Goal: Task Accomplishment & Management: Manage account settings

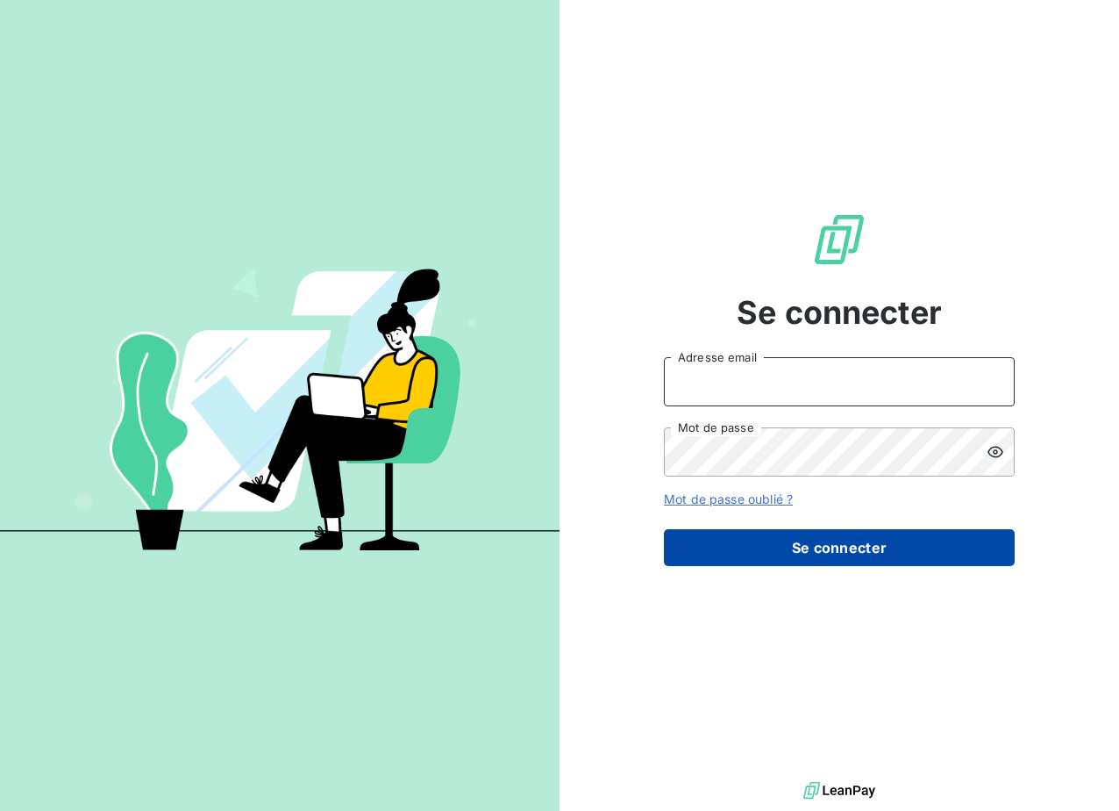
type input "[EMAIL_ADDRESS][DOMAIN_NAME]"
click at [867, 547] on button "Se connecter" at bounding box center [839, 547] width 351 height 37
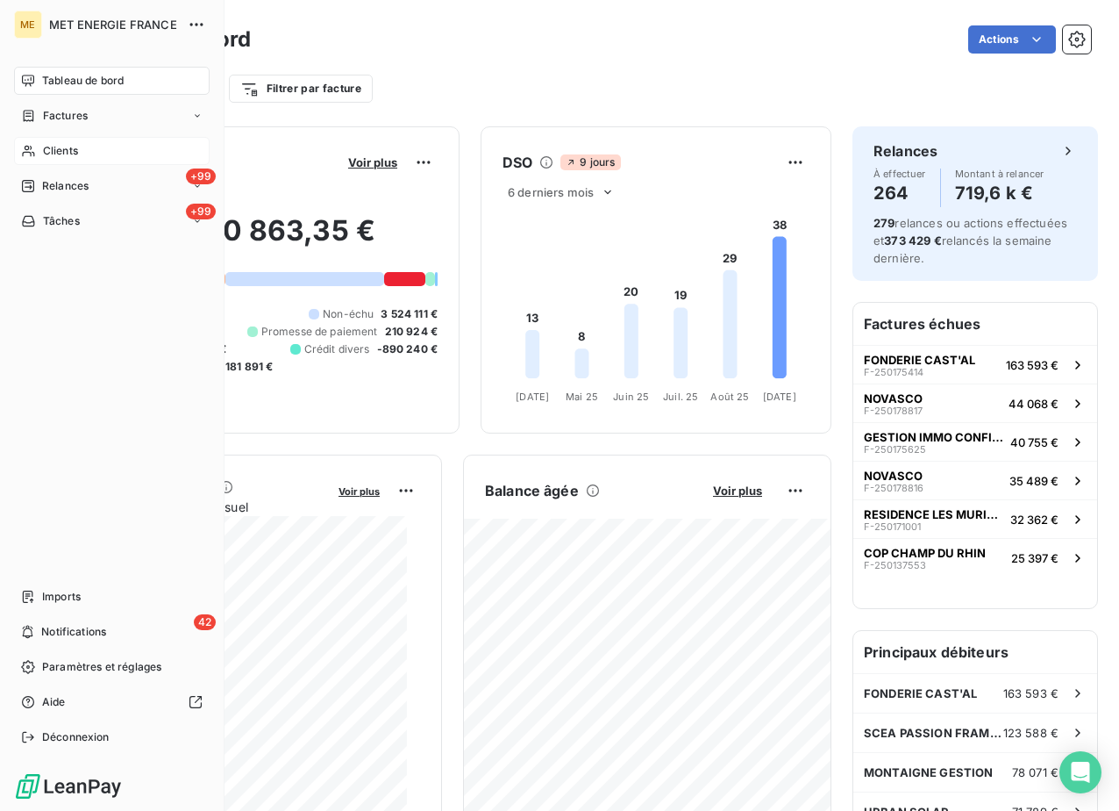
click at [61, 150] on span "Clients" at bounding box center [60, 151] width 35 height 16
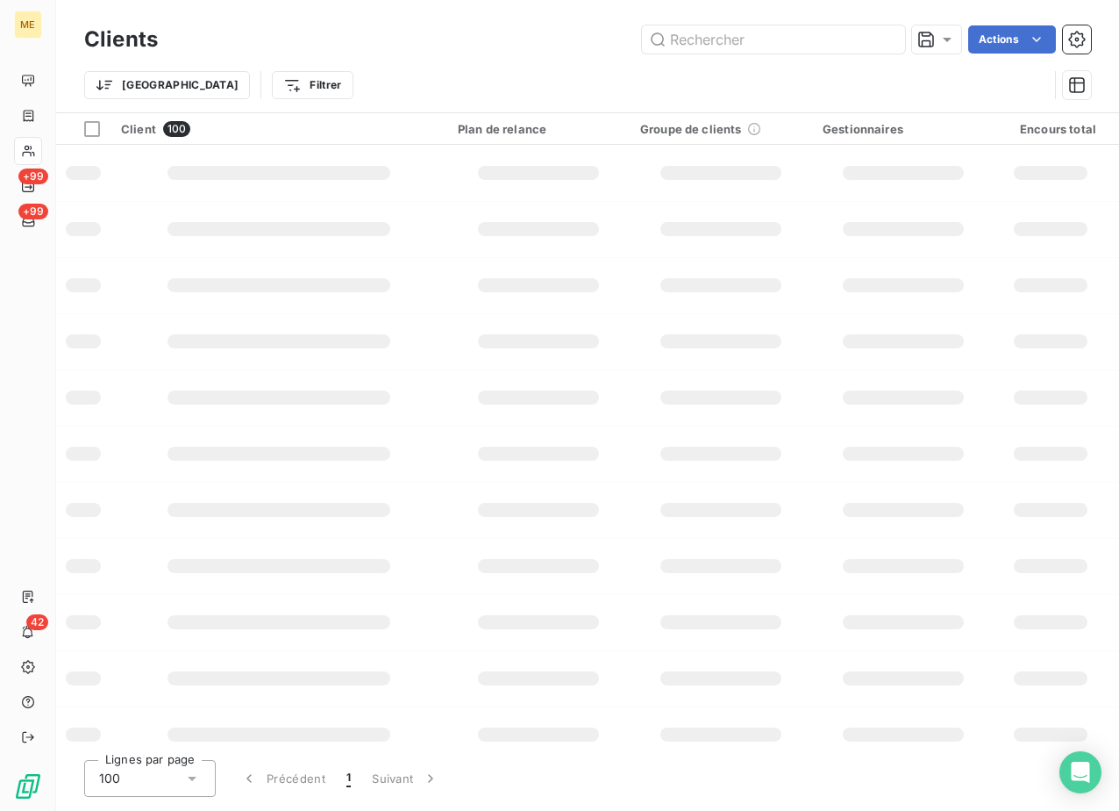
click at [731, 24] on div "Clients Actions" at bounding box center [587, 39] width 1007 height 37
click at [697, 50] on input "text" at bounding box center [773, 39] width 263 height 28
paste input "16494645313925"
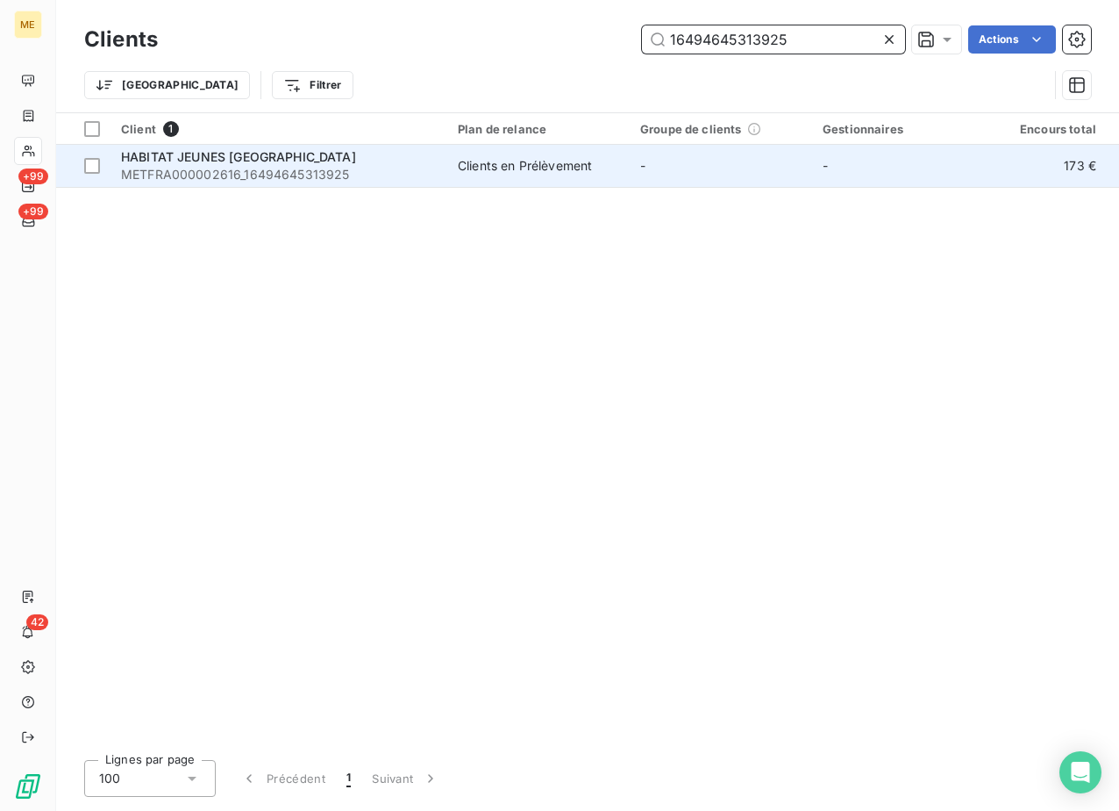
type input "16494645313925"
click at [297, 156] on span "HABITAT JEUNES [GEOGRAPHIC_DATA]" at bounding box center [238, 156] width 235 height 15
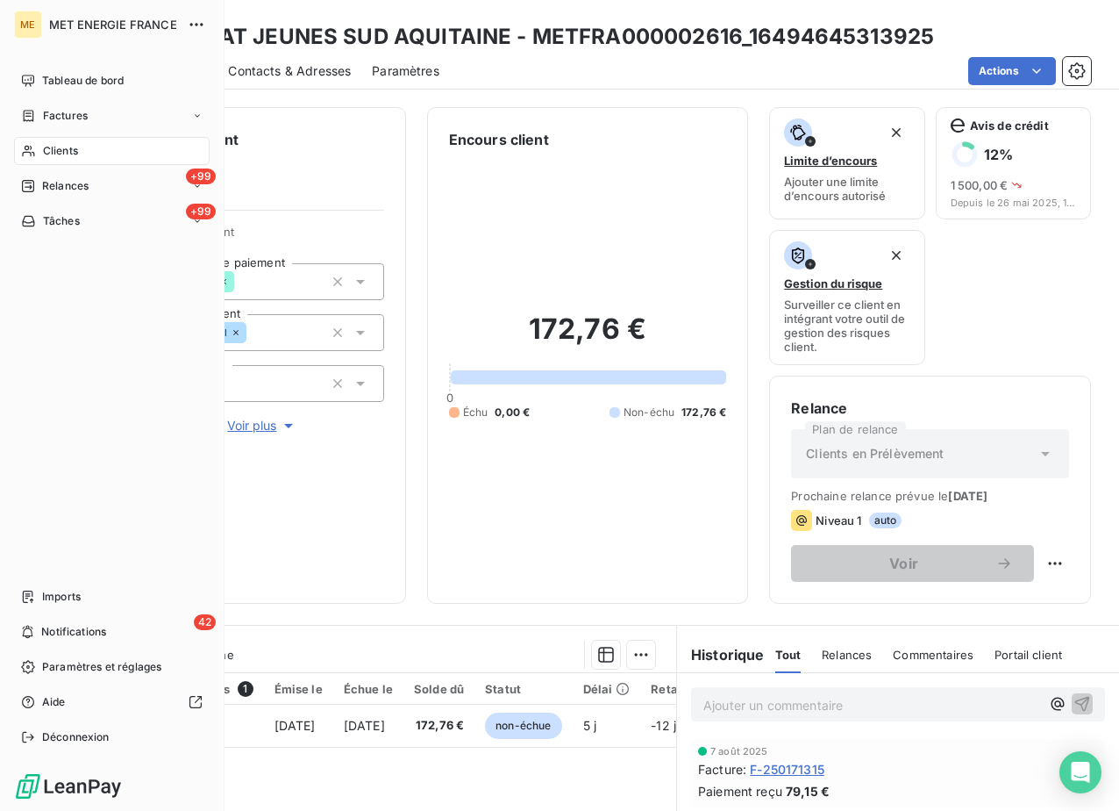
click at [62, 146] on span "Clients" at bounding box center [60, 151] width 35 height 16
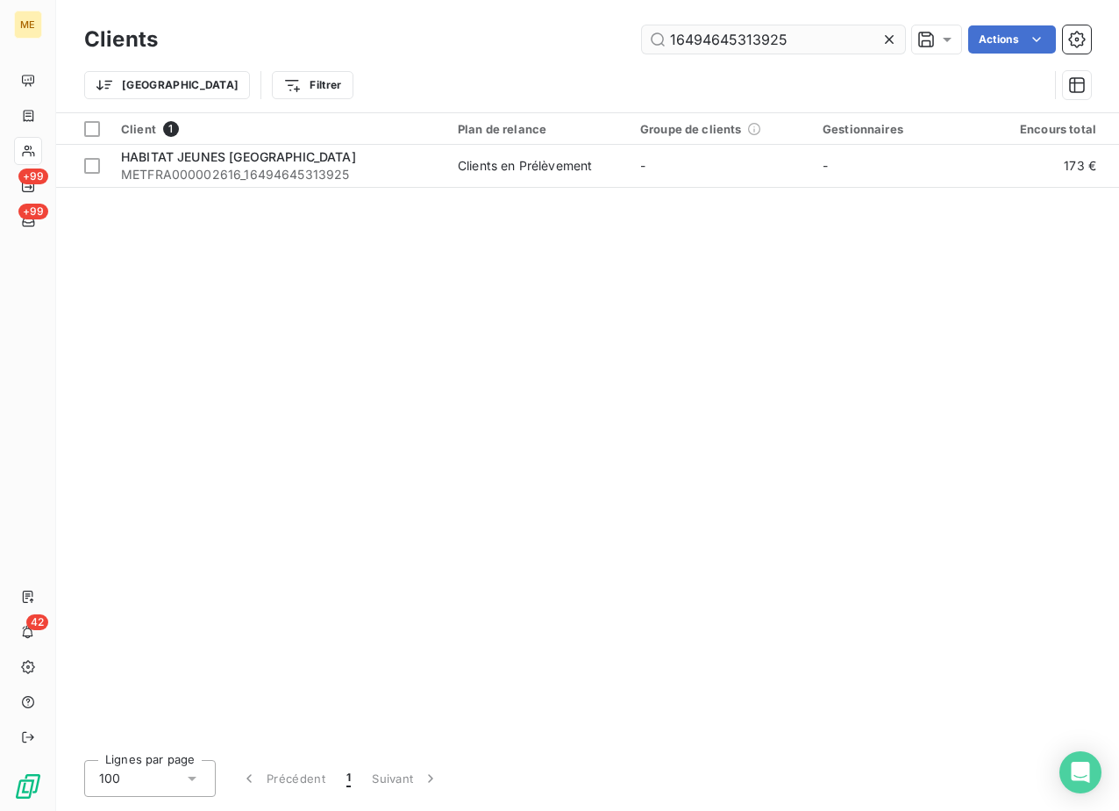
click at [814, 35] on input "16494645313925" at bounding box center [773, 39] width 263 height 28
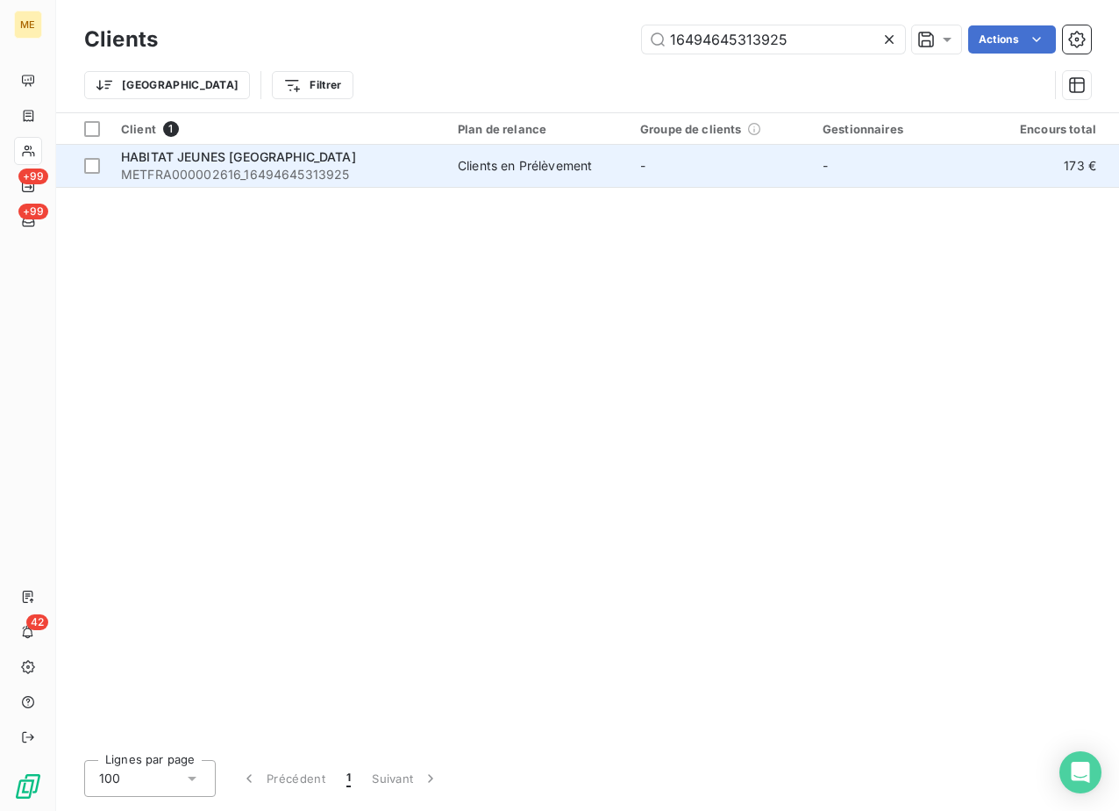
click at [279, 149] on span "HABITAT JEUNES [GEOGRAPHIC_DATA]" at bounding box center [238, 156] width 235 height 15
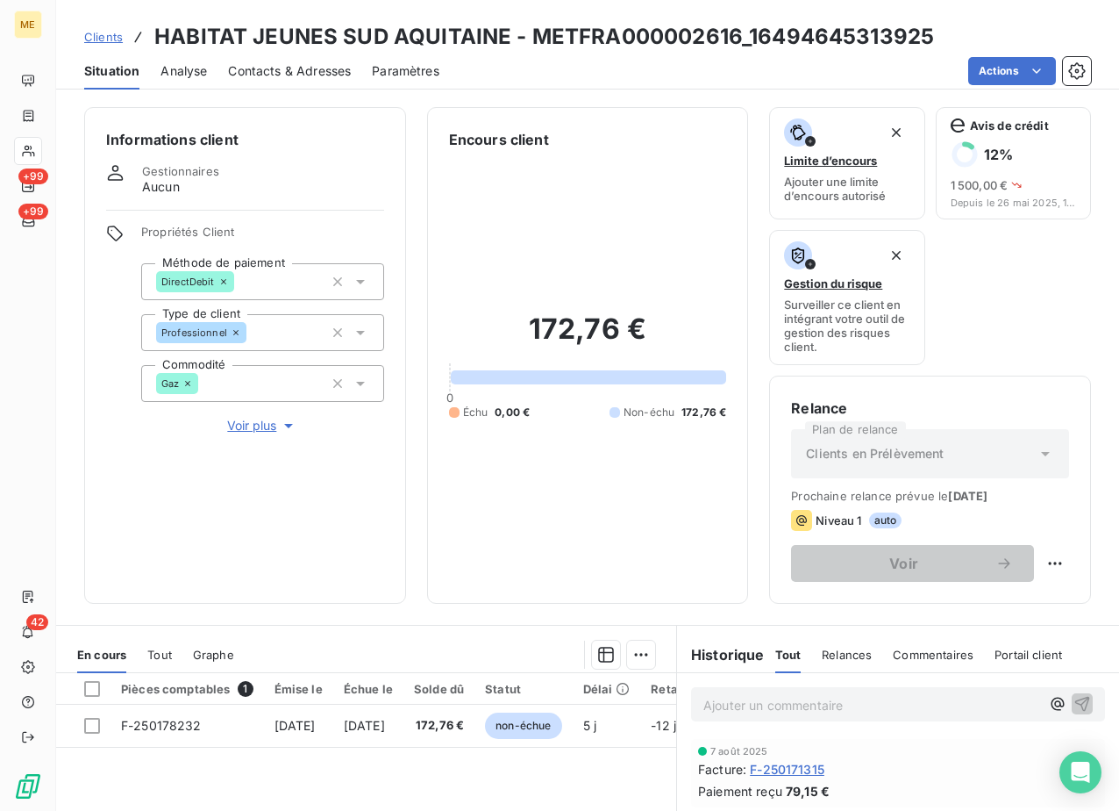
scroll to position [88, 0]
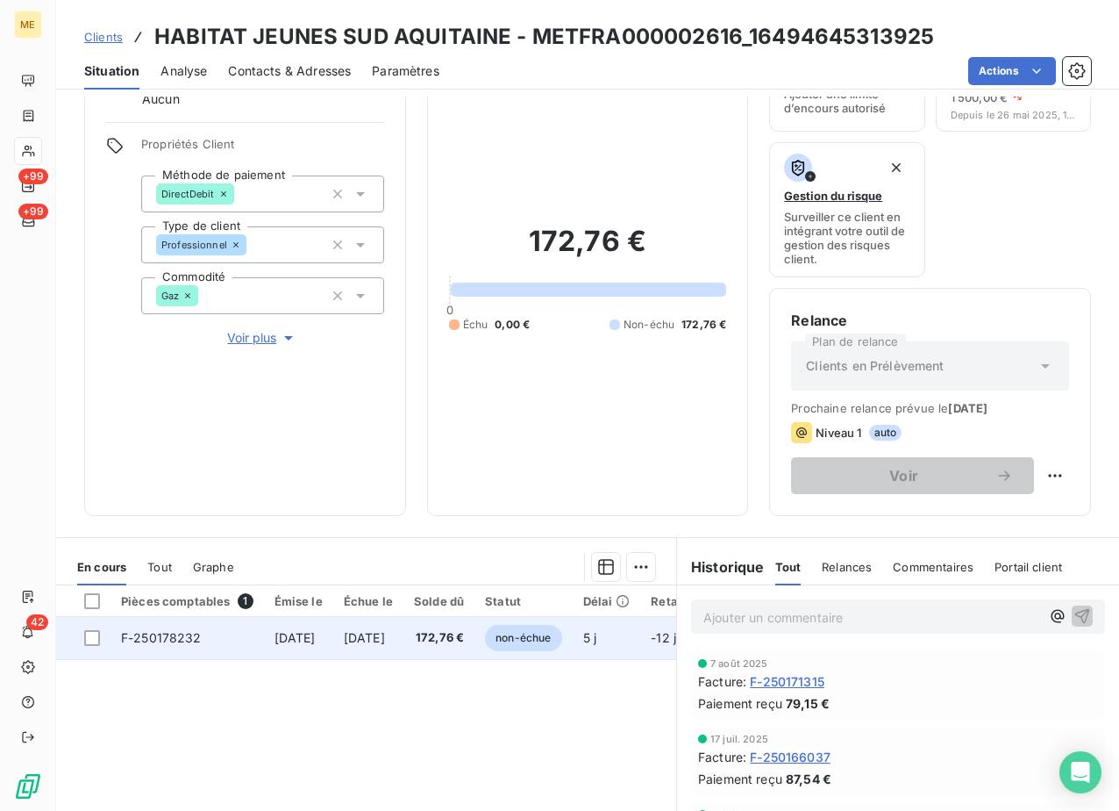
click at [163, 631] on span "F-250178232" at bounding box center [161, 637] width 81 height 15
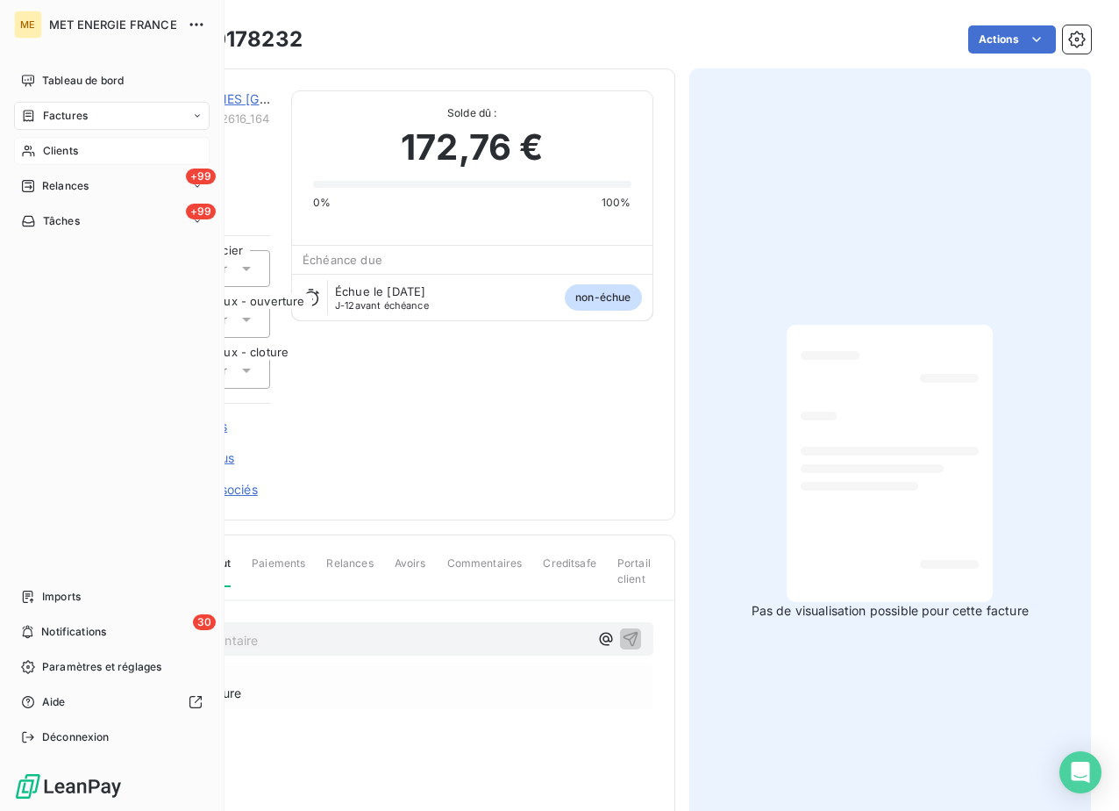
click at [39, 150] on div "Clients" at bounding box center [112, 151] width 196 height 28
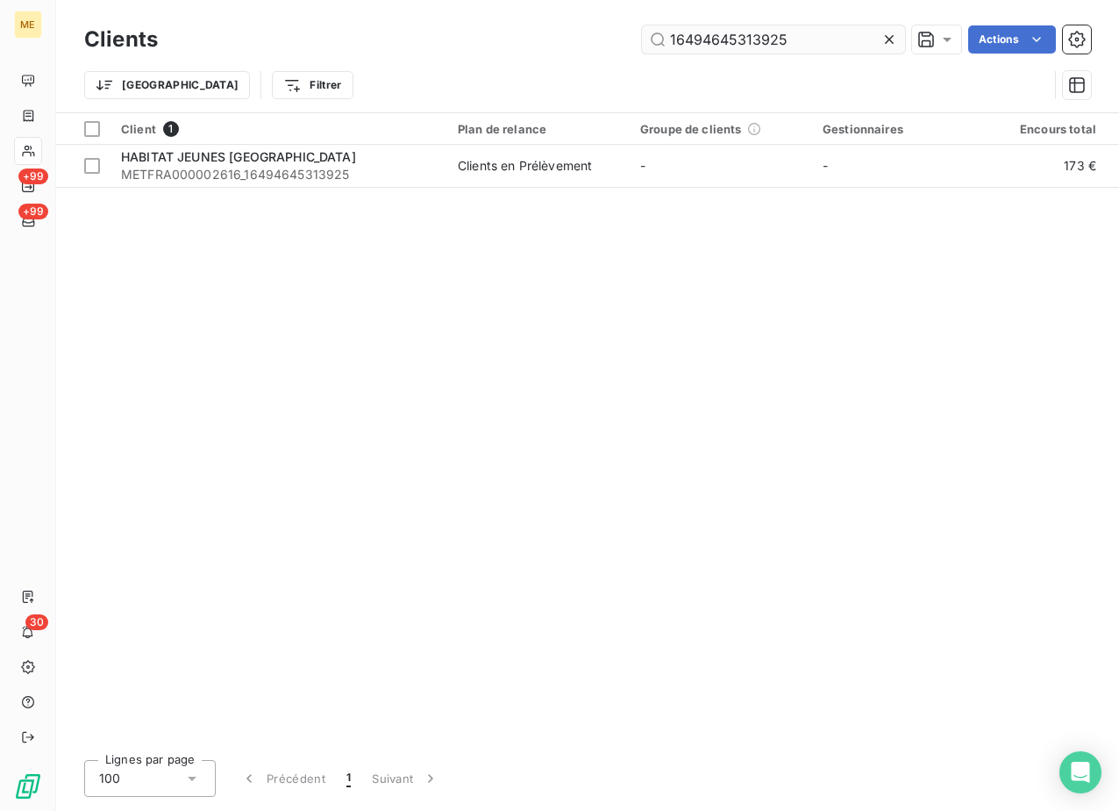
click at [739, 32] on input "16494645313925" at bounding box center [773, 39] width 263 height 28
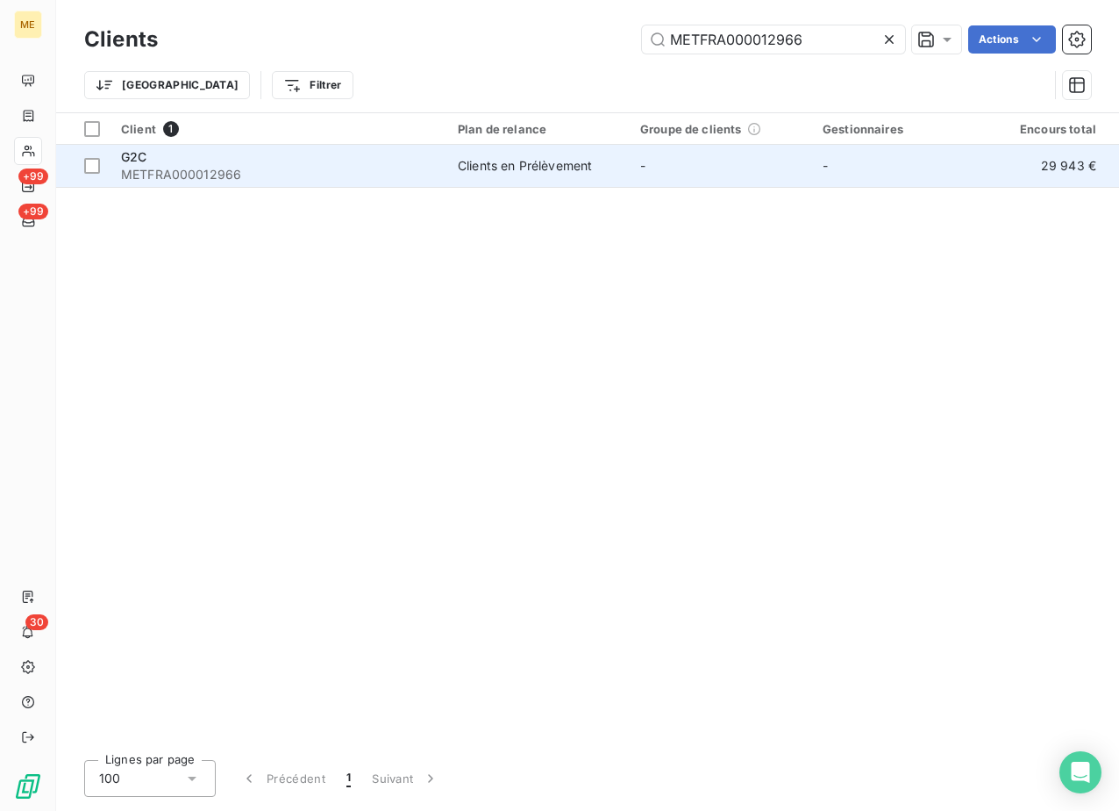
type input "METFRA000012966"
click at [191, 173] on span "METFRA000012966" at bounding box center [279, 175] width 316 height 18
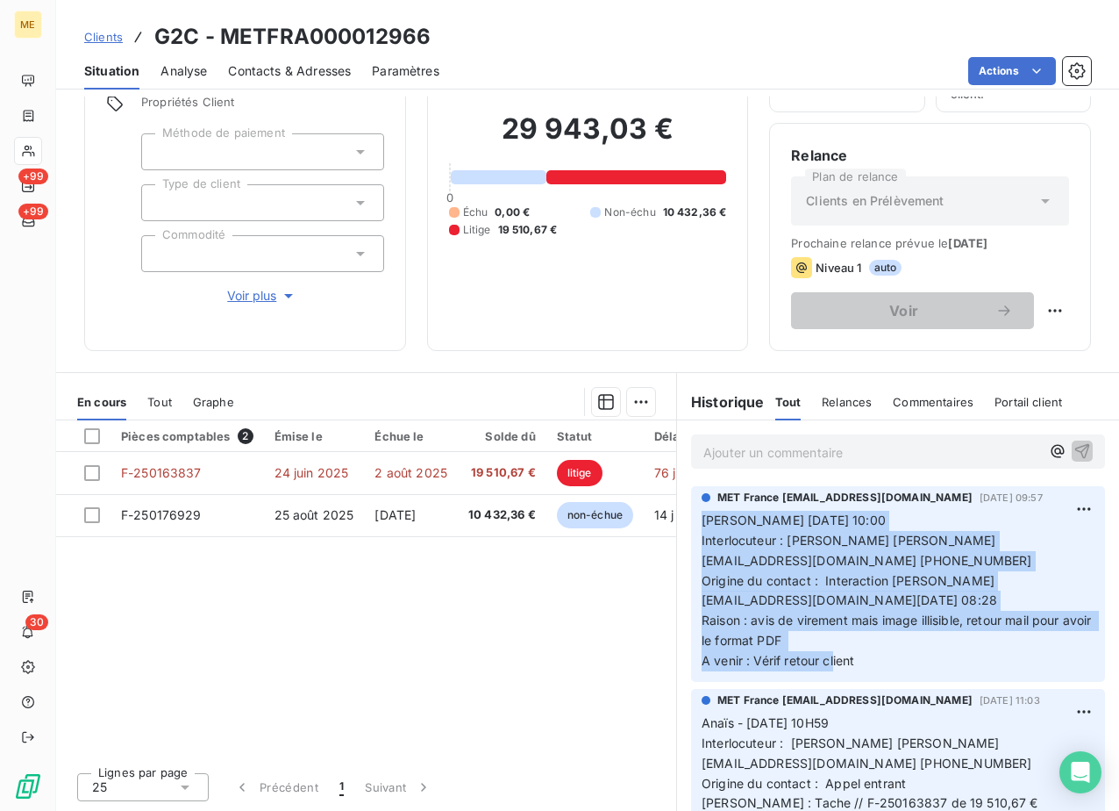
drag, startPoint x: 863, startPoint y: 653, endPoint x: 696, endPoint y: 519, distance: 214.1
click at [702, 519] on p "[PERSON_NAME] [DATE] 10:00 Interlocuteur : [PERSON_NAME] [PERSON_NAME][EMAIL_AD…" at bounding box center [898, 591] width 393 height 161
copy span "[PERSON_NAME] [DATE] 10:00 Interlocuteur : [PERSON_NAME] [PERSON_NAME][EMAIL_AD…"
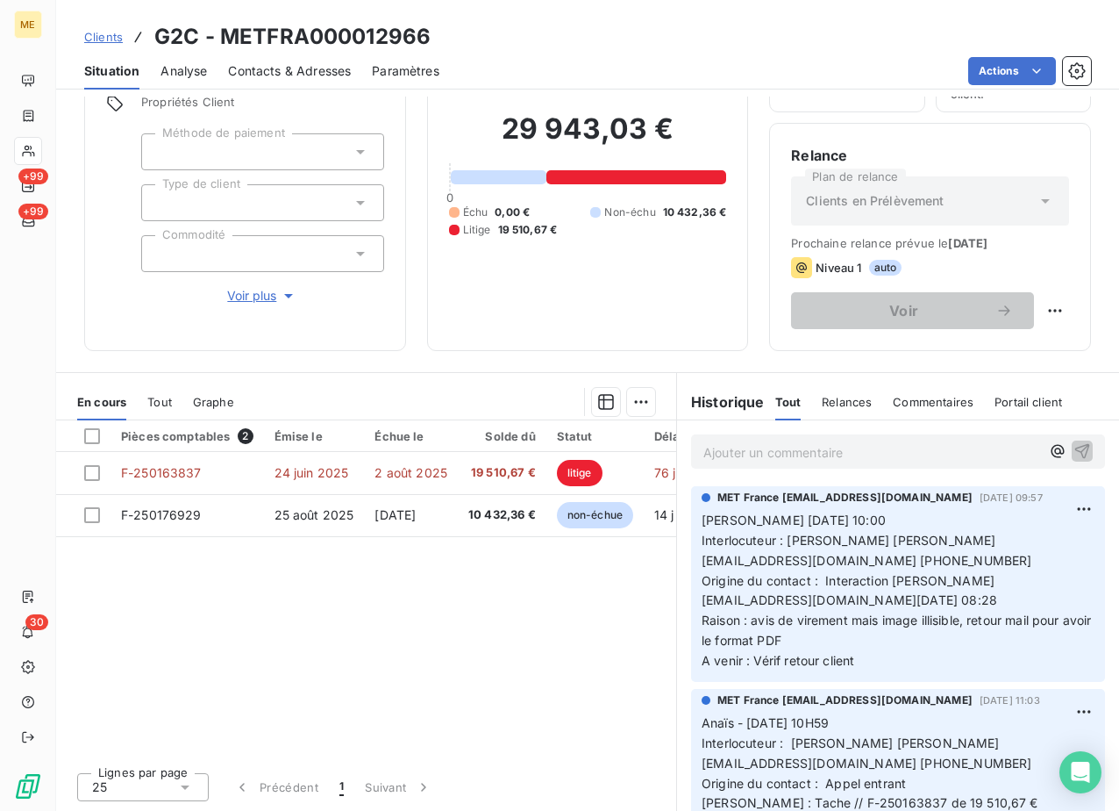
click at [830, 450] on p "Ajouter un commentaire ﻿" at bounding box center [872, 452] width 337 height 22
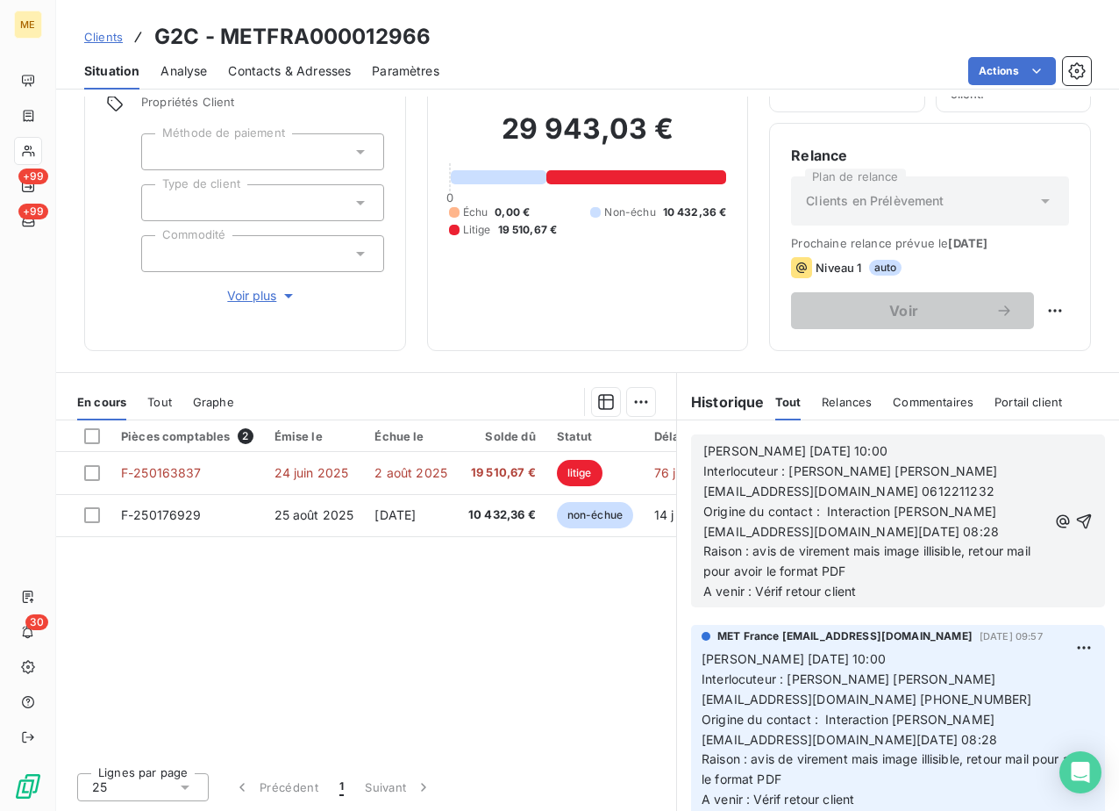
drag, startPoint x: 894, startPoint y: 457, endPoint x: 775, endPoint y: 446, distance: 119.8
click at [775, 446] on p "[PERSON_NAME] [DATE] 10:00" at bounding box center [876, 451] width 344 height 20
drag, startPoint x: 959, startPoint y: 527, endPoint x: 841, endPoint y: 525, distance: 117.6
click at [841, 525] on p "Origine du contact : Interaction [PERSON_NAME][EMAIL_ADDRESS][DOMAIN_NAME][DATE…" at bounding box center [876, 522] width 344 height 40
click at [952, 524] on p "Origine du contact : Interaction [PERSON_NAME][EMAIL_ADDRESS][DOMAIN_NAME][DATE…" at bounding box center [876, 522] width 344 height 40
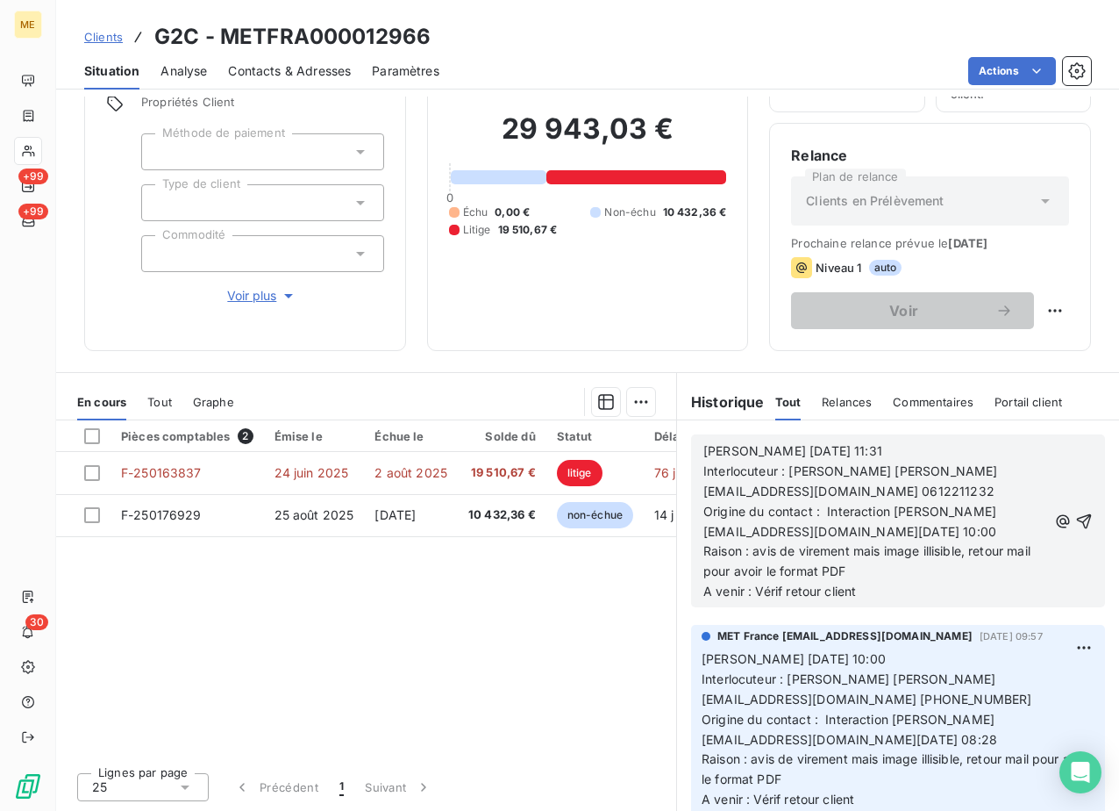
drag, startPoint x: 864, startPoint y: 569, endPoint x: 751, endPoint y: 552, distance: 114.5
click at [751, 552] on p "Raison : avis de virement mais image illisible, retour mail pour avoir le forma…" at bounding box center [876, 561] width 344 height 40
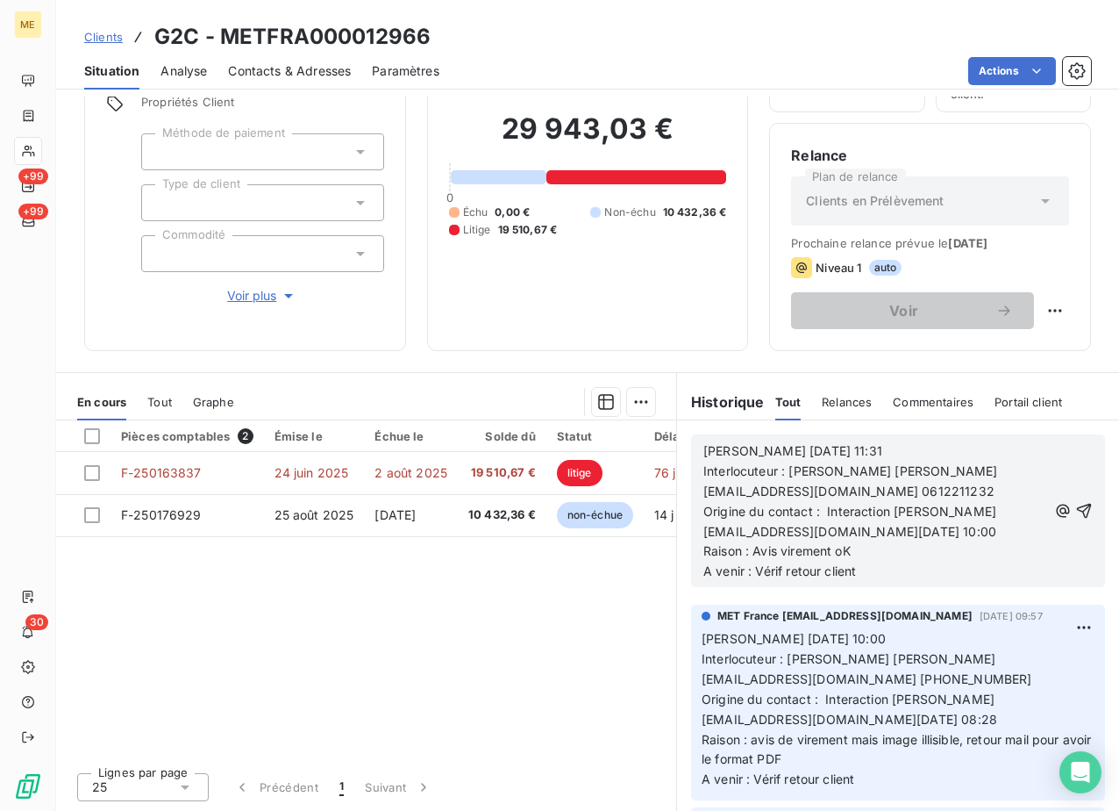
drag, startPoint x: 876, startPoint y: 573, endPoint x: 746, endPoint y: 562, distance: 131.1
click at [746, 562] on p "A venir : Vérif retour client" at bounding box center [876, 571] width 344 height 20
click at [832, 546] on span "Raison : Avis virement oK" at bounding box center [777, 550] width 147 height 15
click at [1077, 505] on icon "button" at bounding box center [1084, 511] width 15 height 15
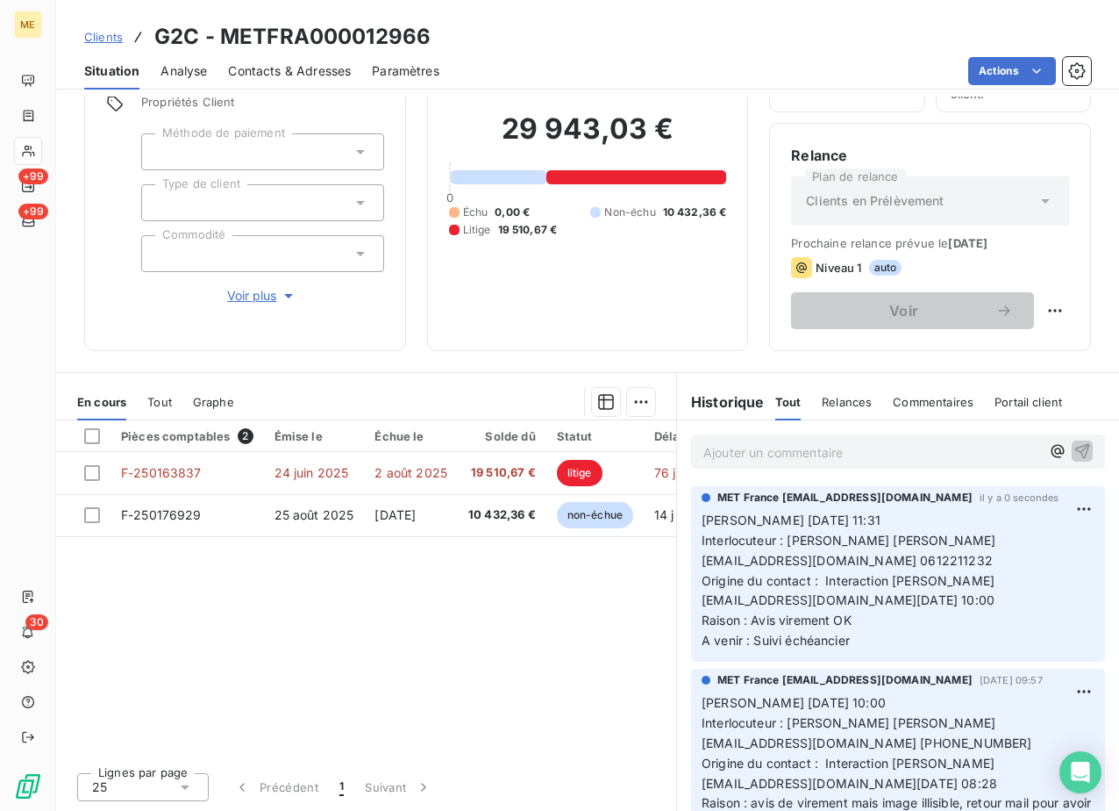
click at [29, 147] on icon at bounding box center [28, 151] width 12 height 11
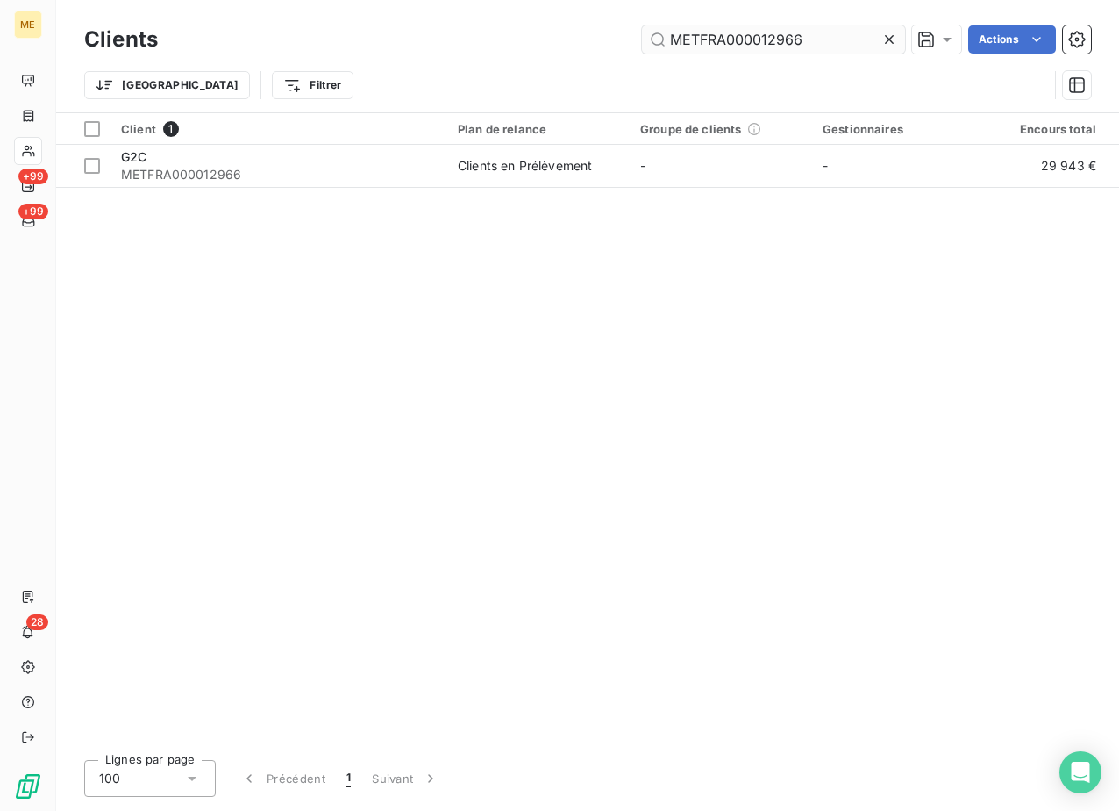
click at [762, 34] on input "METFRA000012966" at bounding box center [773, 39] width 263 height 28
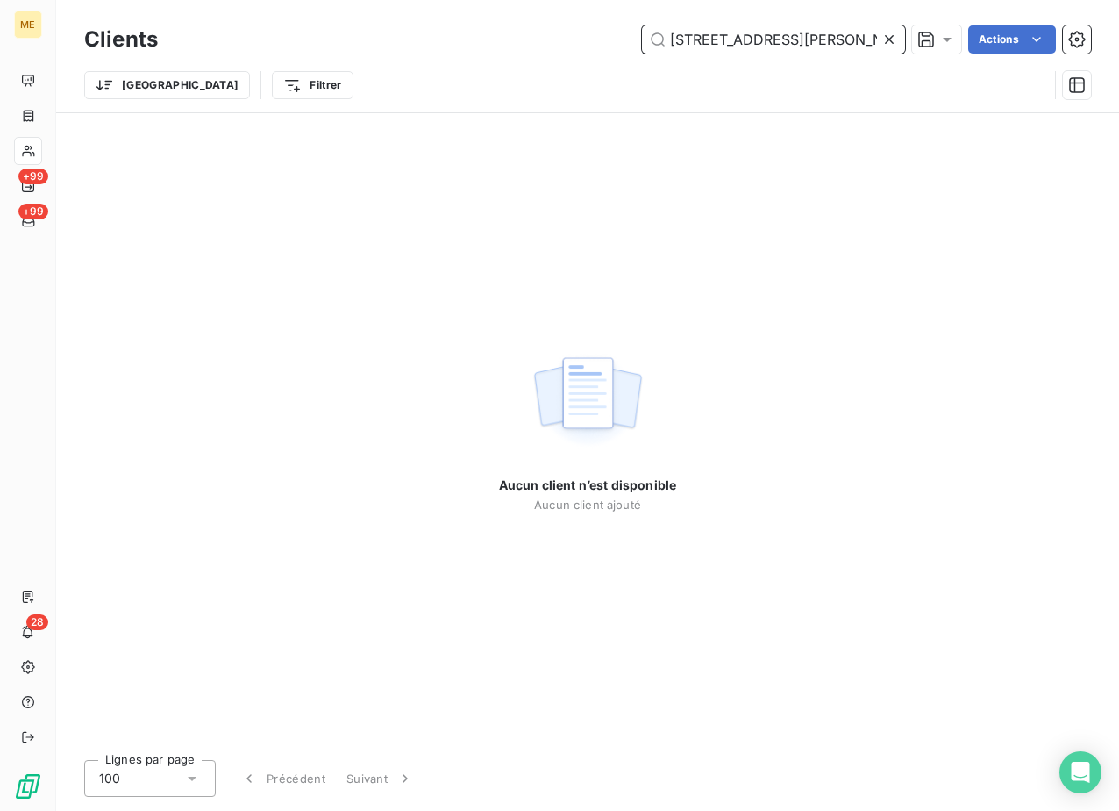
click at [734, 48] on input "[STREET_ADDRESS][PERSON_NAME]" at bounding box center [773, 39] width 263 height 28
drag, startPoint x: 721, startPoint y: 46, endPoint x: 450, endPoint y: 75, distance: 272.7
click at [432, 41] on div "[STREET_ADDRESS][PERSON_NAME] Actions" at bounding box center [635, 39] width 912 height 28
click at [758, 37] on input "[PERSON_NAME]" at bounding box center [773, 39] width 263 height 28
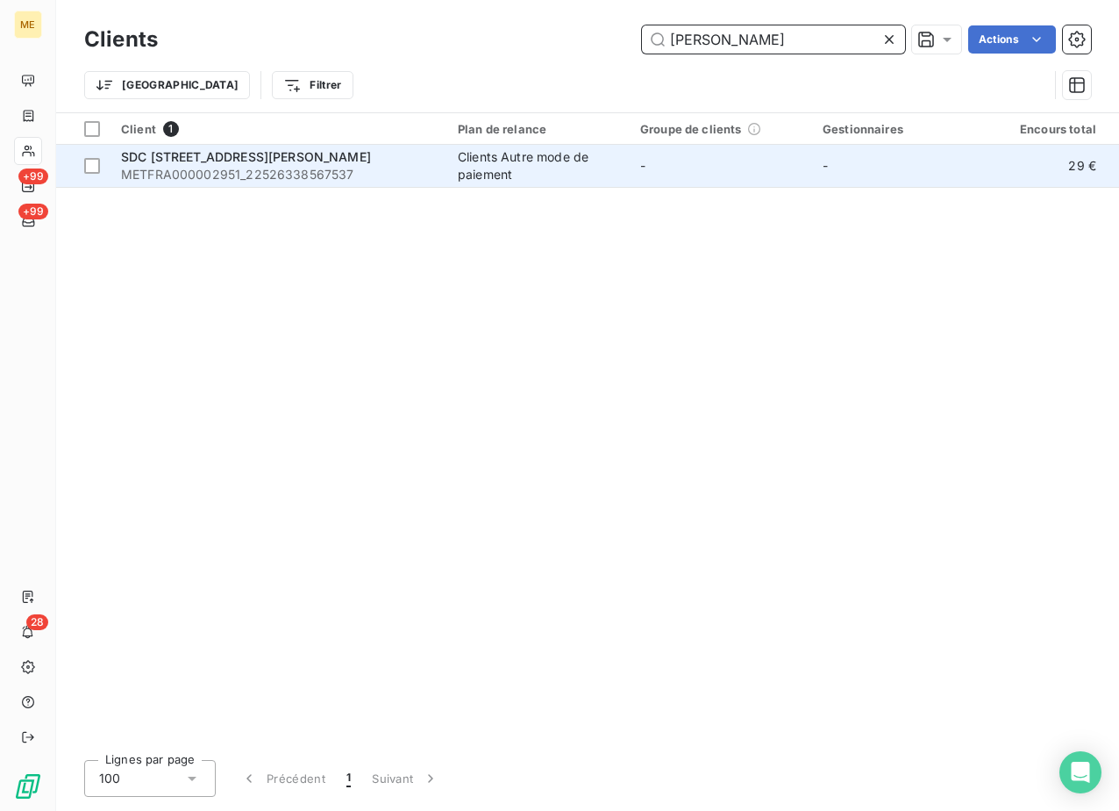
type input "[PERSON_NAME]"
click at [259, 155] on span "SDC [STREET_ADDRESS][PERSON_NAME]" at bounding box center [246, 156] width 250 height 15
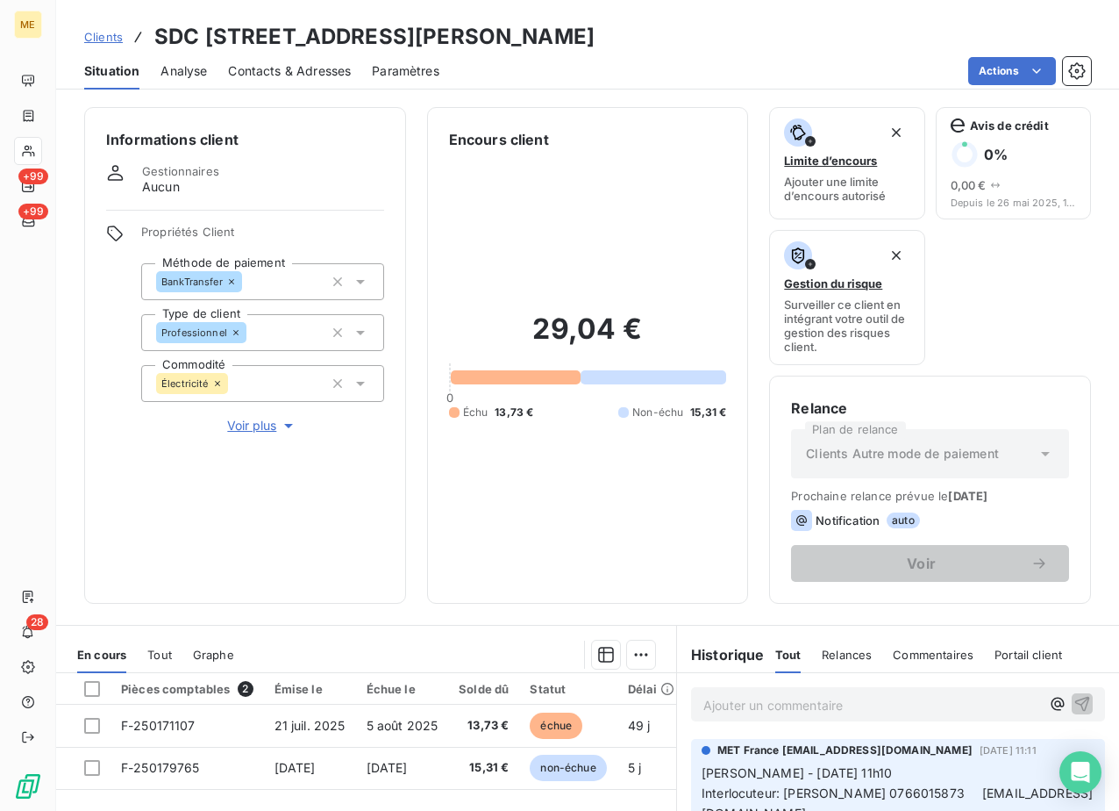
drag, startPoint x: 688, startPoint y: 27, endPoint x: 477, endPoint y: 39, distance: 210.8
click at [477, 39] on h3 "SDC [STREET_ADDRESS][PERSON_NAME]" at bounding box center [374, 37] width 440 height 32
copy h3 "METFRA000002951"
drag, startPoint x: 894, startPoint y: 32, endPoint x: 700, endPoint y: 34, distance: 193.9
click at [700, 34] on div "Clients SDC [STREET_ADDRESS][PERSON_NAME] - METFRA000002951_22526338567537" at bounding box center [587, 37] width 1063 height 32
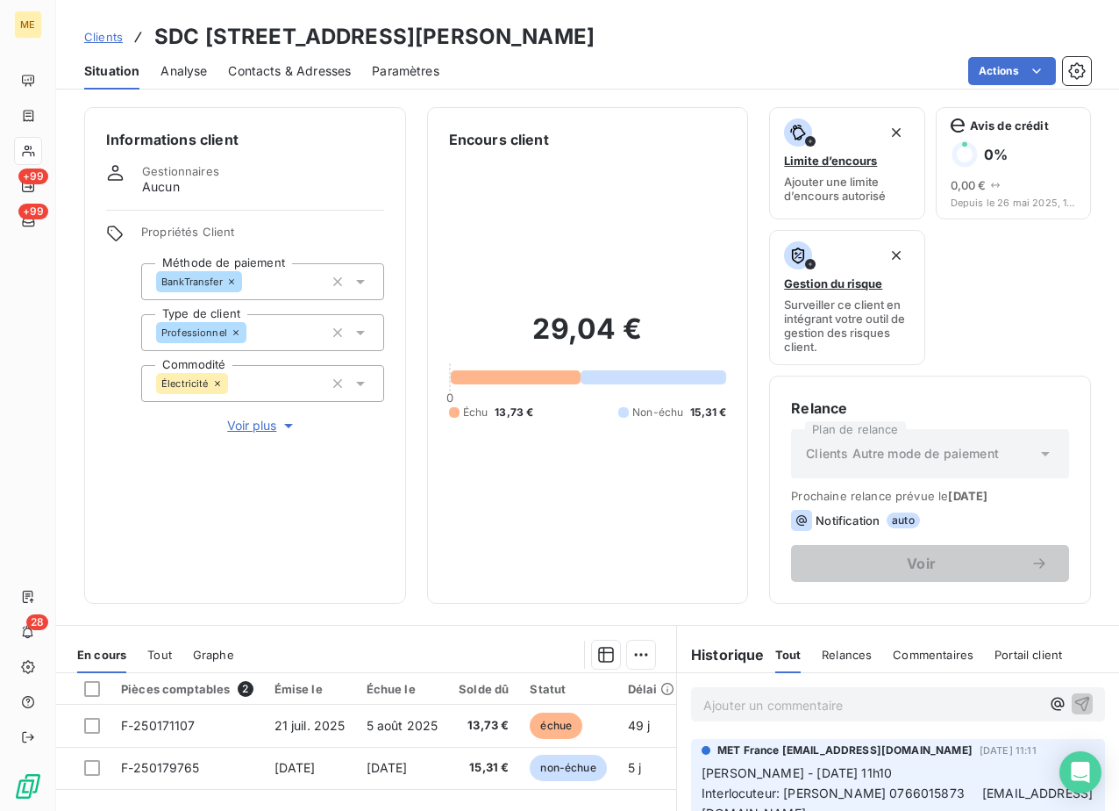
copy h3 "22526338567537"
drag, startPoint x: 423, startPoint y: 25, endPoint x: 308, endPoint y: 34, distance: 115.2
click at [308, 34] on h3 "SDC [STREET_ADDRESS][PERSON_NAME]" at bounding box center [374, 37] width 440 height 32
click at [595, 34] on h3 "SDC [STREET_ADDRESS][PERSON_NAME]" at bounding box center [374, 37] width 440 height 32
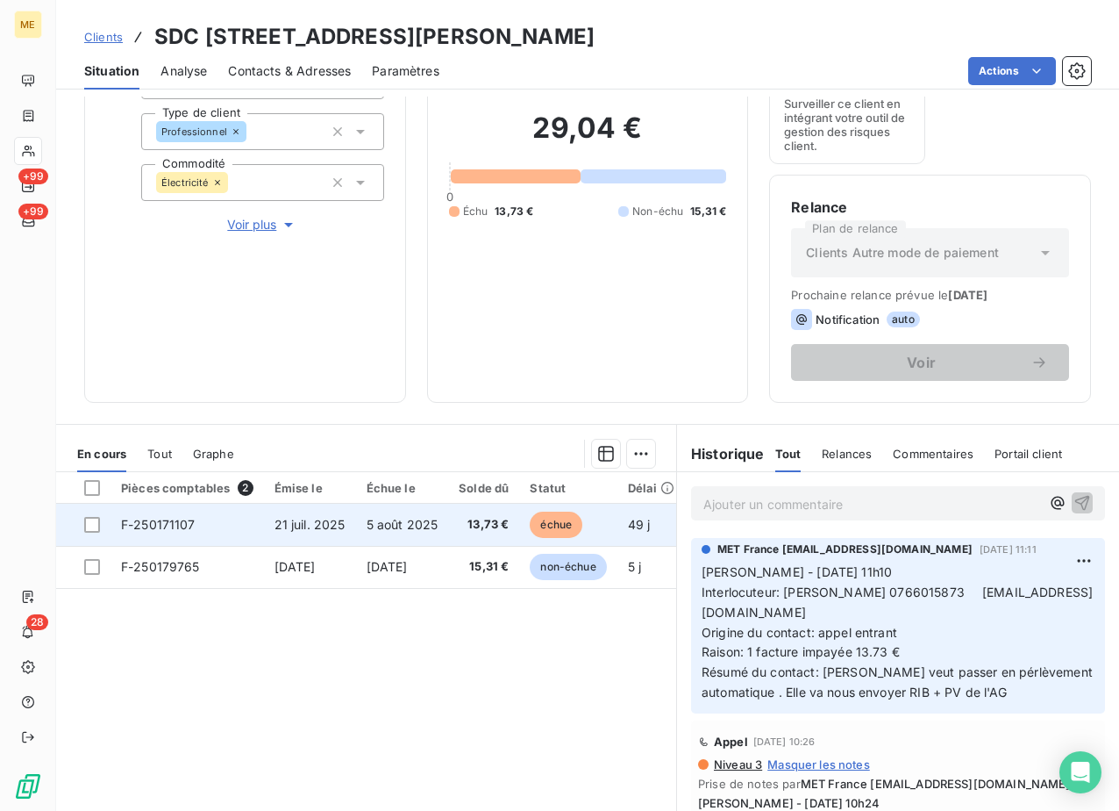
scroll to position [165, 0]
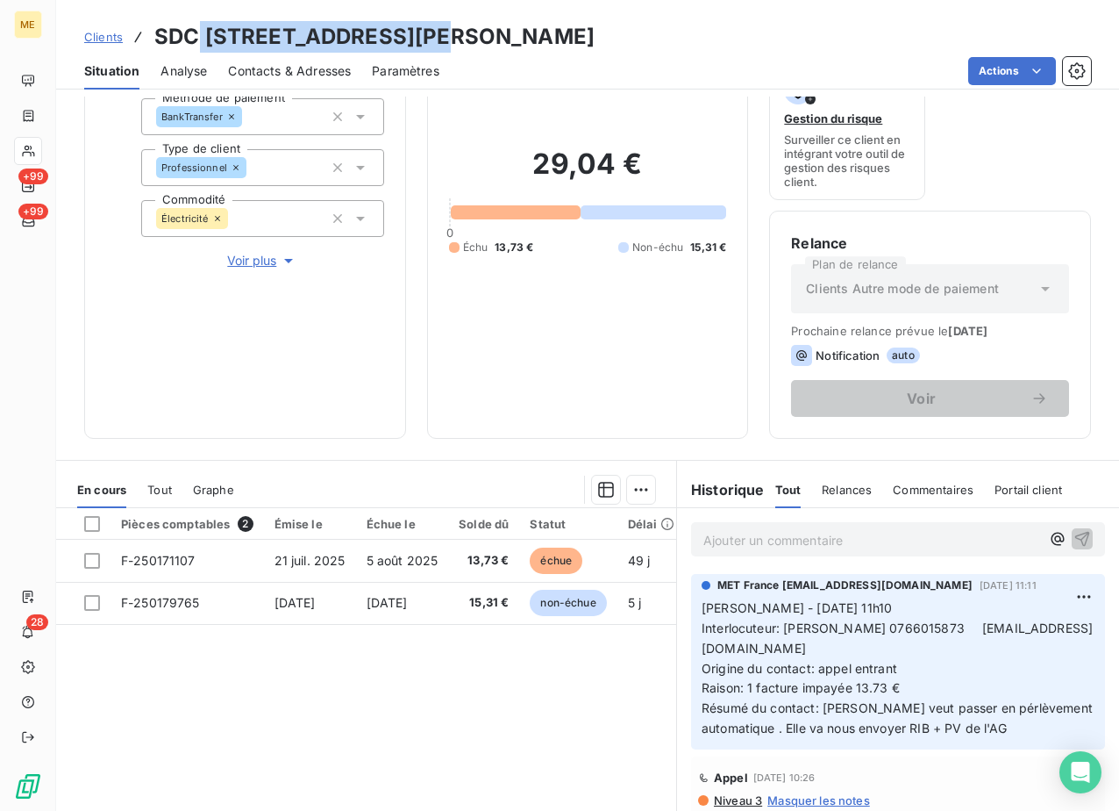
drag, startPoint x: 196, startPoint y: 37, endPoint x: 445, endPoint y: 32, distance: 248.3
click at [445, 32] on h3 "SDC [STREET_ADDRESS][PERSON_NAME]" at bounding box center [374, 37] width 440 height 32
drag, startPoint x: 925, startPoint y: 35, endPoint x: 696, endPoint y: 46, distance: 228.4
click at [696, 46] on div "Clients SDC [STREET_ADDRESS][PERSON_NAME] - METFRA000002951_22526338567537" at bounding box center [587, 37] width 1063 height 32
copy h3 "22526338567537"
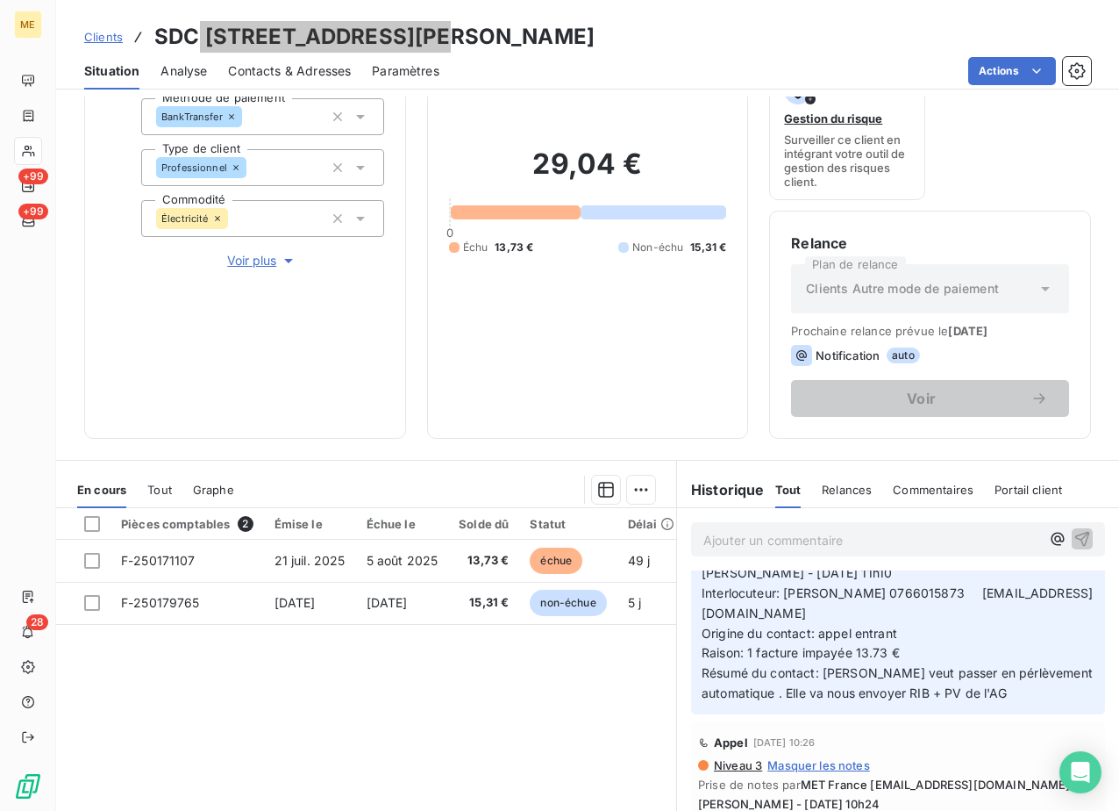
scroll to position [0, 0]
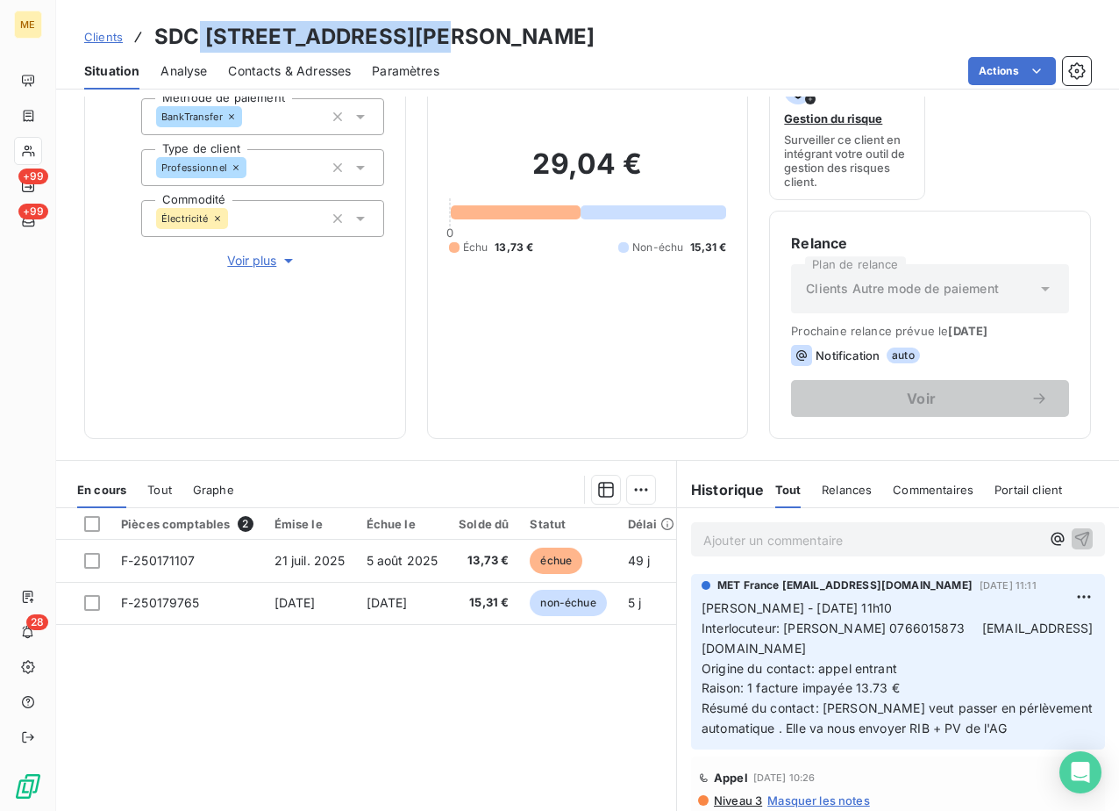
drag, startPoint x: 776, startPoint y: 7, endPoint x: 758, endPoint y: 7, distance: 18.4
click at [776, 7] on div "Clients SDC [STREET_ADDRESS][PERSON_NAME] - METFRA000002951_22526338567537 Situ…" at bounding box center [587, 44] width 1063 height 89
drag, startPoint x: 450, startPoint y: 34, endPoint x: 153, endPoint y: 43, distance: 297.5
click at [153, 43] on div "Clients SDC [STREET_ADDRESS][PERSON_NAME] - METFRA000002951_22526338567537" at bounding box center [339, 37] width 511 height 32
copy h3 "SDC [STREET_ADDRESS][PERSON_NAME]"
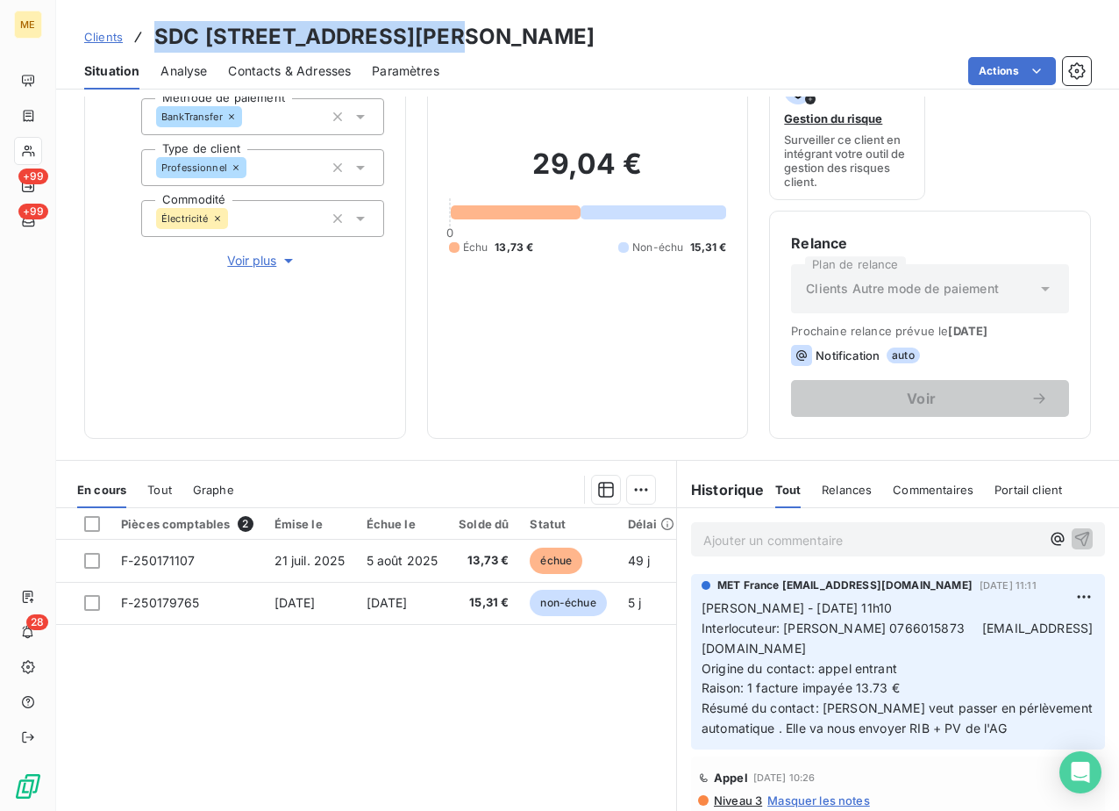
copy h3 "SDC [STREET_ADDRESS][PERSON_NAME]"
drag, startPoint x: 911, startPoint y: 37, endPoint x: 696, endPoint y: 35, distance: 214.9
click at [696, 35] on div "Clients SDC [STREET_ADDRESS][PERSON_NAME] - METFRA000002951_22526338567537" at bounding box center [587, 37] width 1063 height 32
copy h3 "22526338567537"
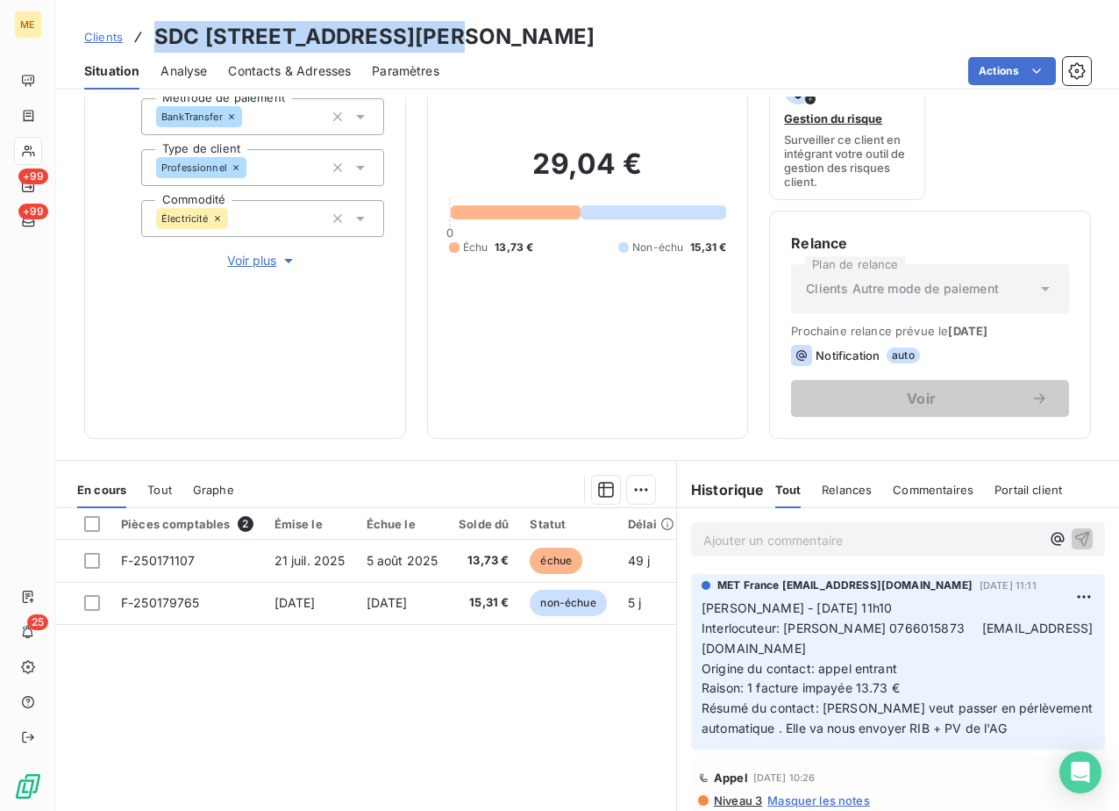
click at [270, 67] on span "Contacts & Adresses" at bounding box center [289, 71] width 123 height 18
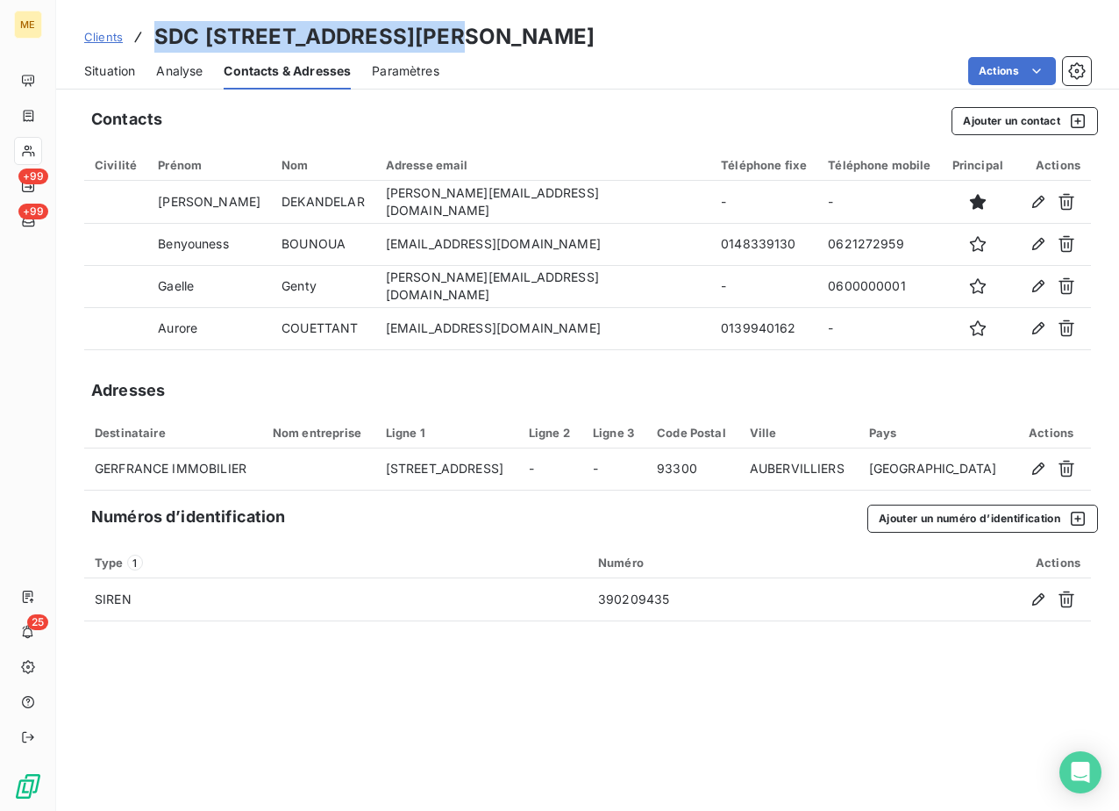
click at [1078, 206] on button "button" at bounding box center [1067, 202] width 28 height 28
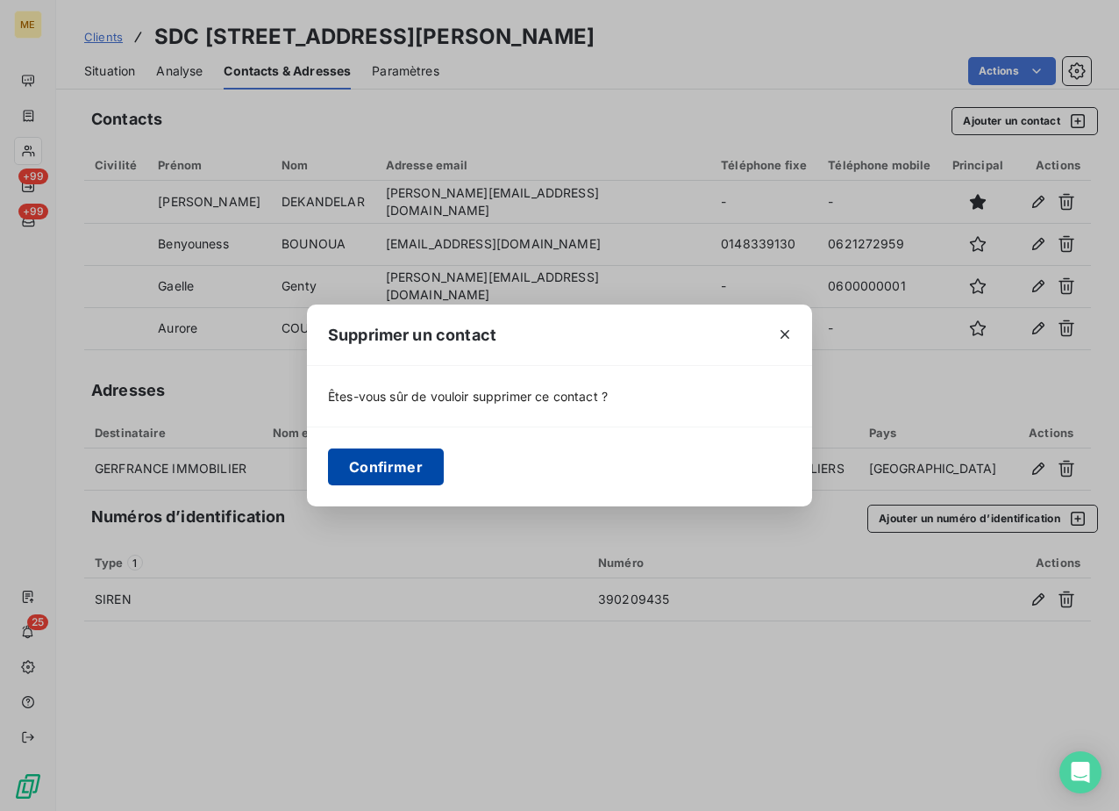
click at [410, 466] on button "Confirmer" at bounding box center [386, 466] width 116 height 37
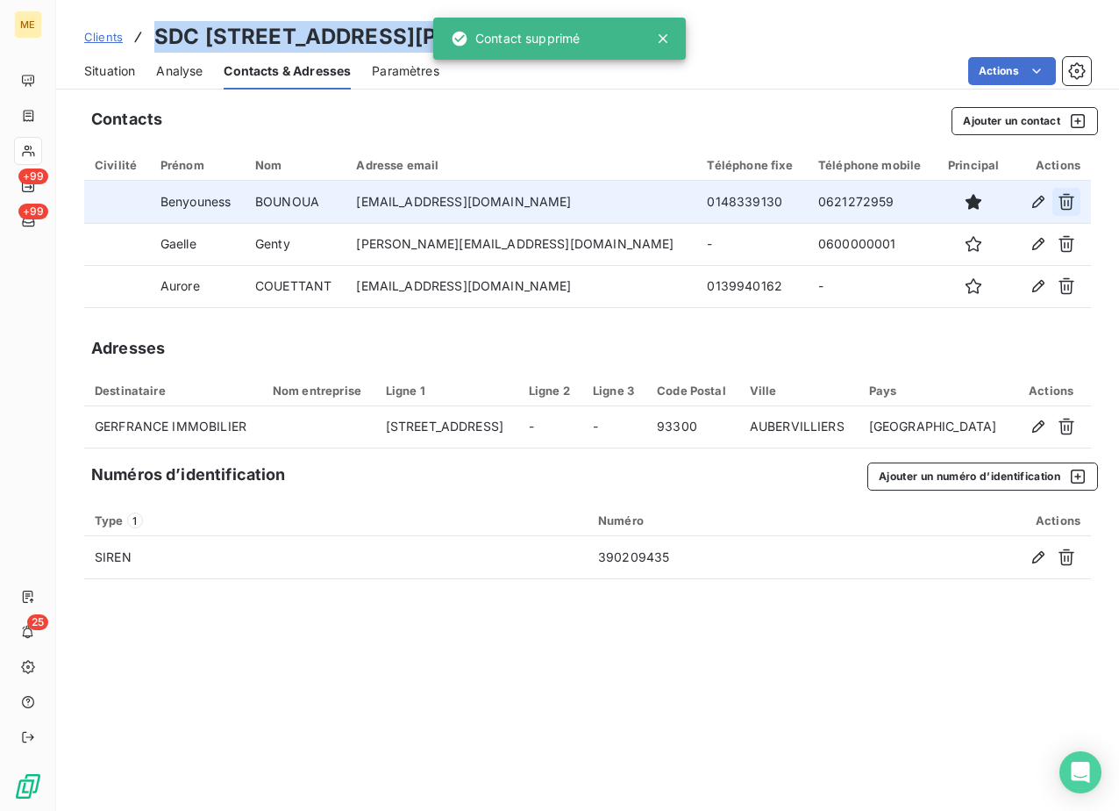
click at [1061, 196] on icon "button" at bounding box center [1067, 202] width 18 height 18
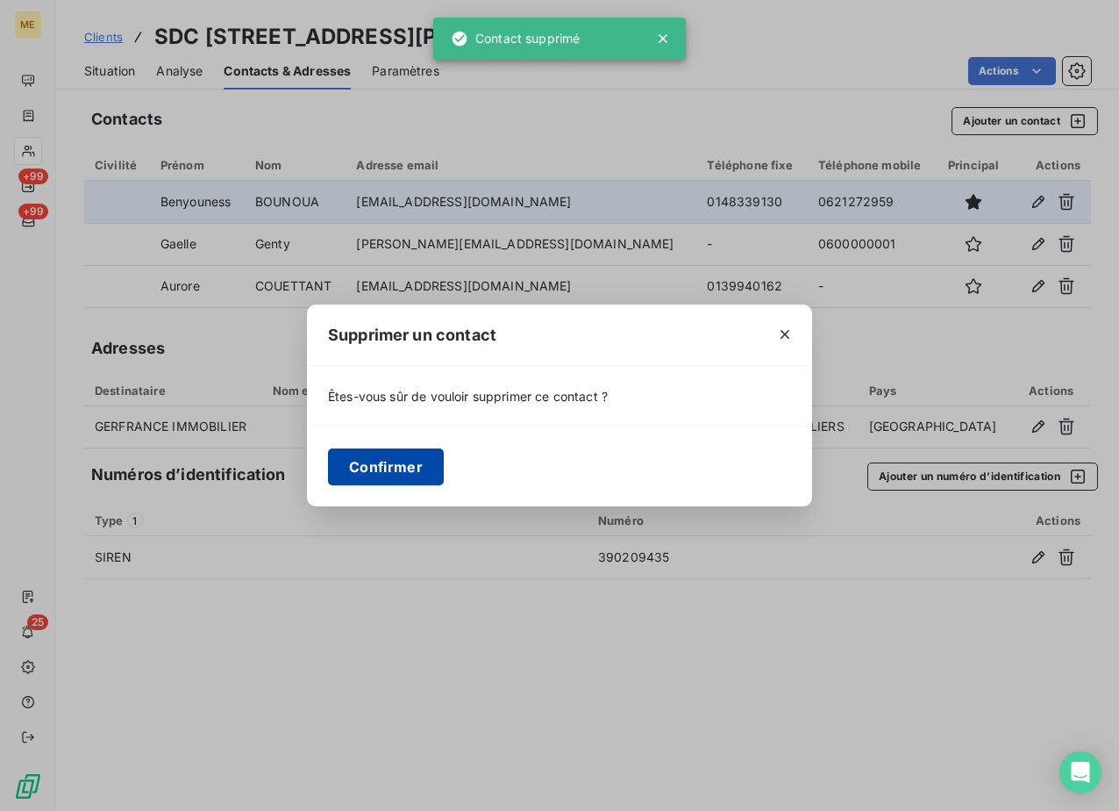
click at [409, 475] on button "Confirmer" at bounding box center [386, 466] width 116 height 37
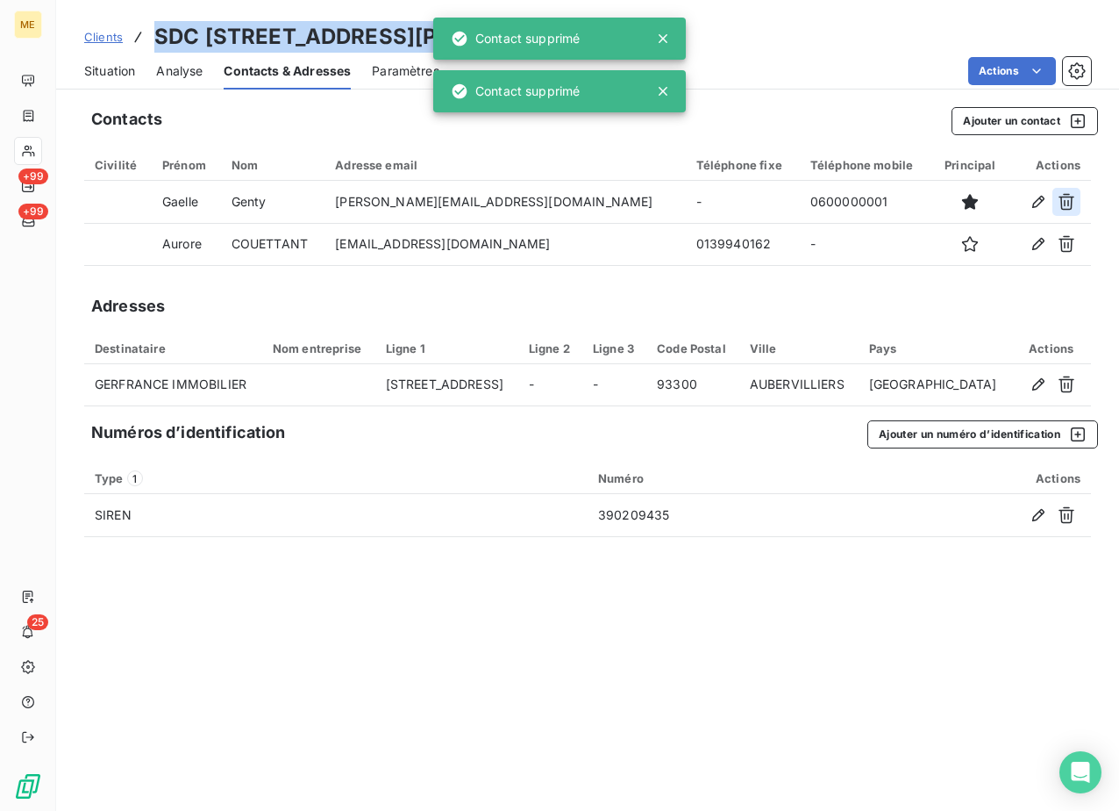
click at [1074, 198] on icon "button" at bounding box center [1067, 202] width 18 height 18
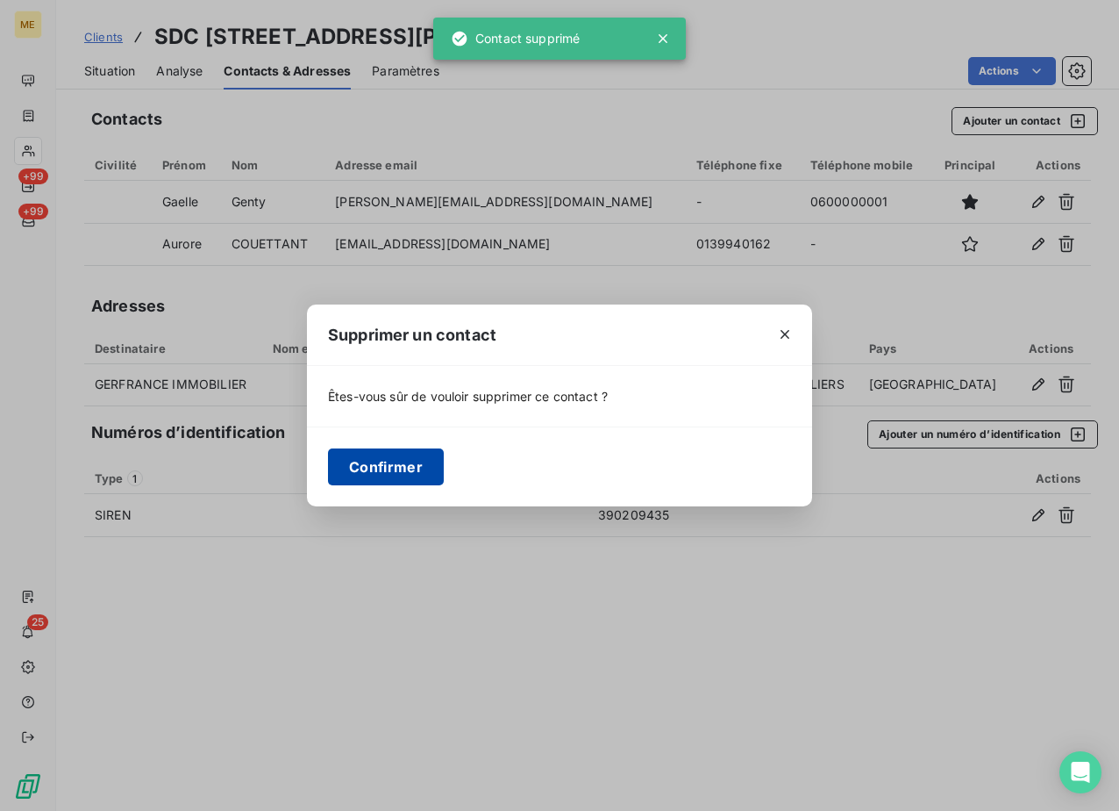
drag, startPoint x: 403, startPoint y: 468, endPoint x: 436, endPoint y: 453, distance: 36.5
click at [401, 467] on button "Confirmer" at bounding box center [386, 466] width 116 height 37
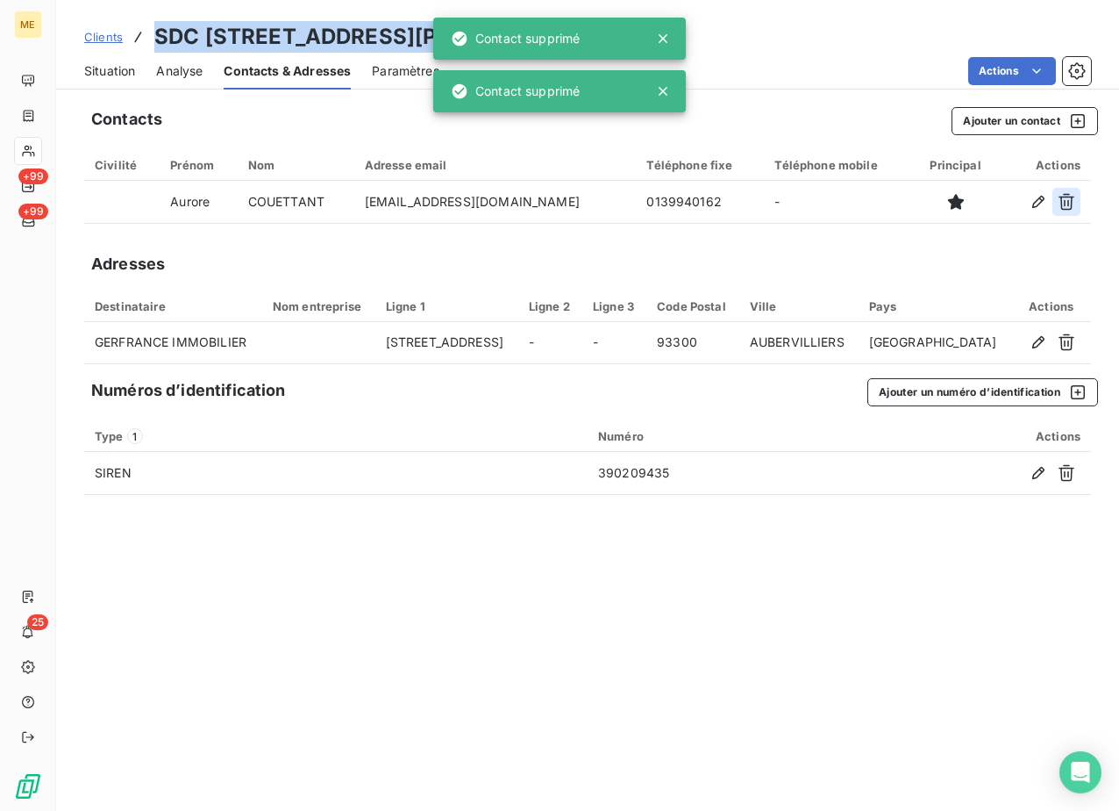
click at [1062, 194] on icon "button" at bounding box center [1067, 202] width 18 height 18
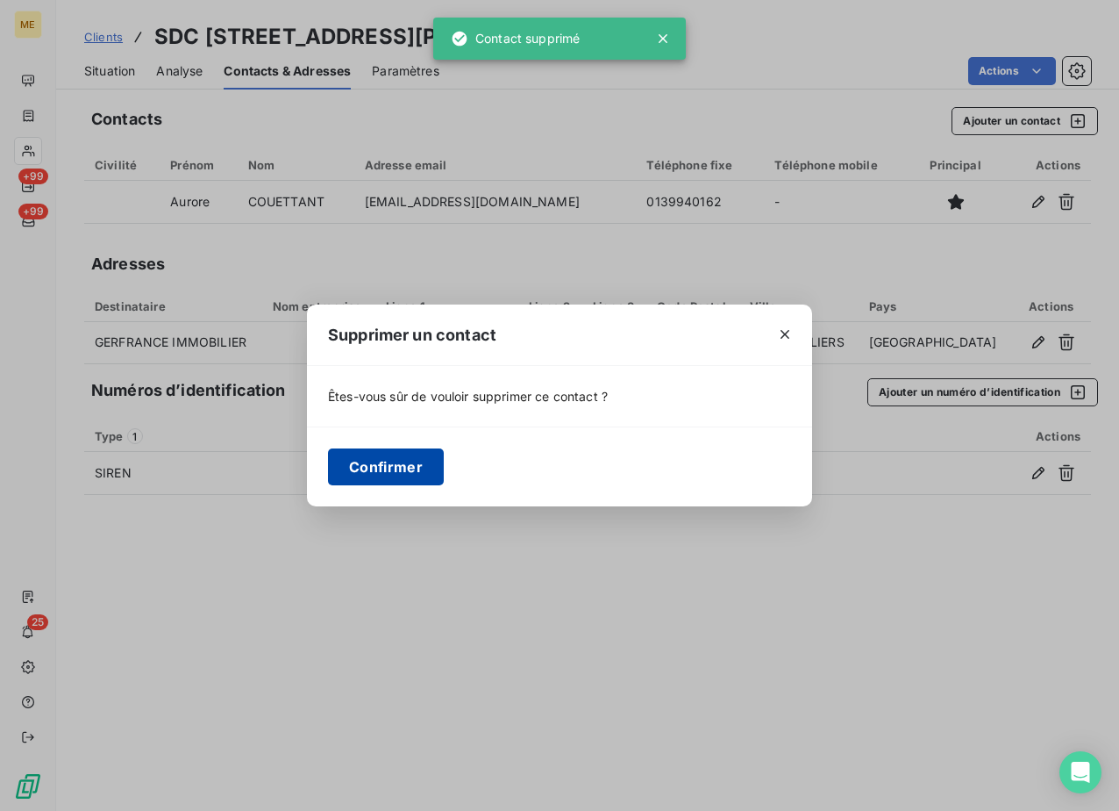
drag, startPoint x: 413, startPoint y: 465, endPoint x: 411, endPoint y: 475, distance: 9.8
click at [411, 466] on button "Confirmer" at bounding box center [386, 466] width 116 height 37
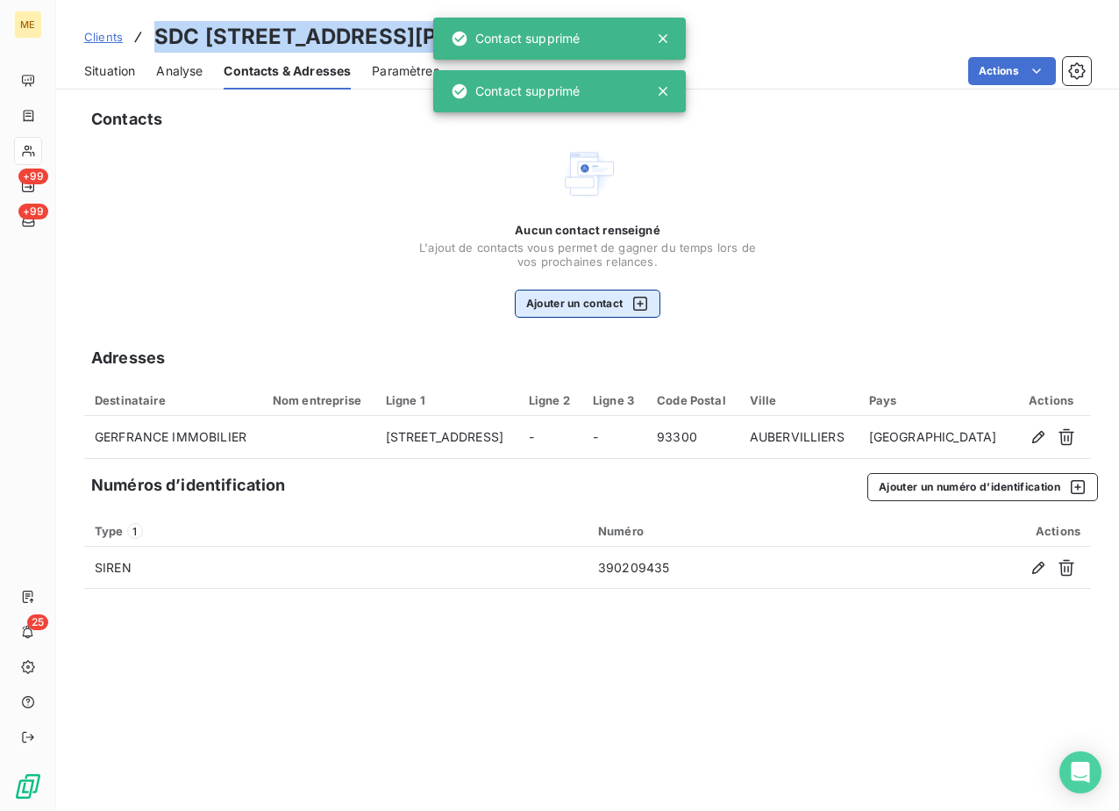
click at [595, 302] on button "Ajouter un contact" at bounding box center [588, 303] width 146 height 28
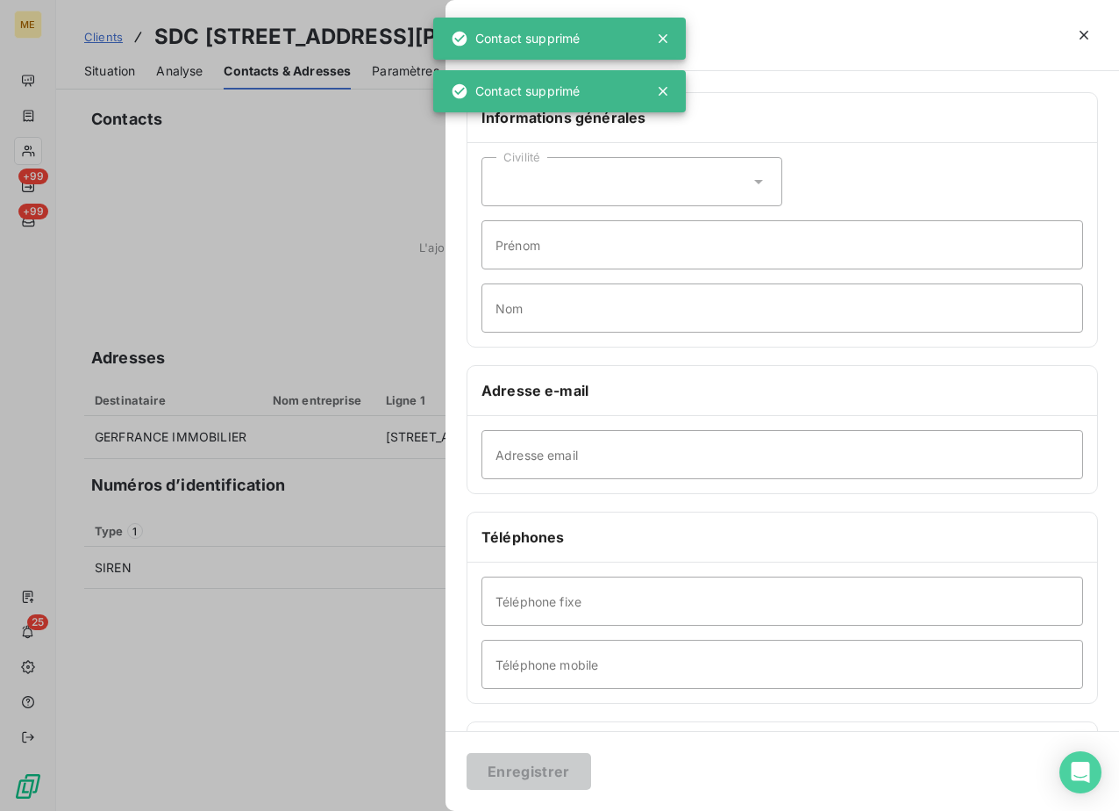
drag, startPoint x: 577, startPoint y: 159, endPoint x: 573, endPoint y: 168, distance: 9.8
click at [576, 157] on div "Civilité" at bounding box center [632, 181] width 301 height 49
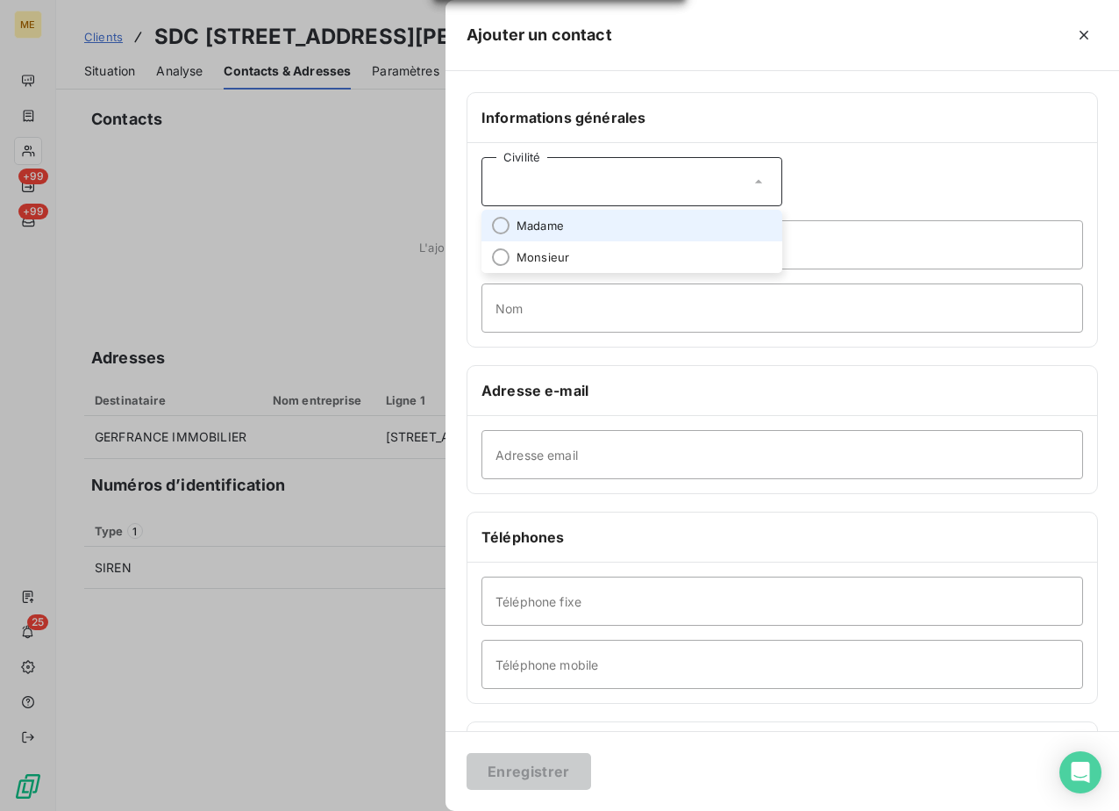
click at [546, 218] on span "Madame" at bounding box center [540, 226] width 47 height 17
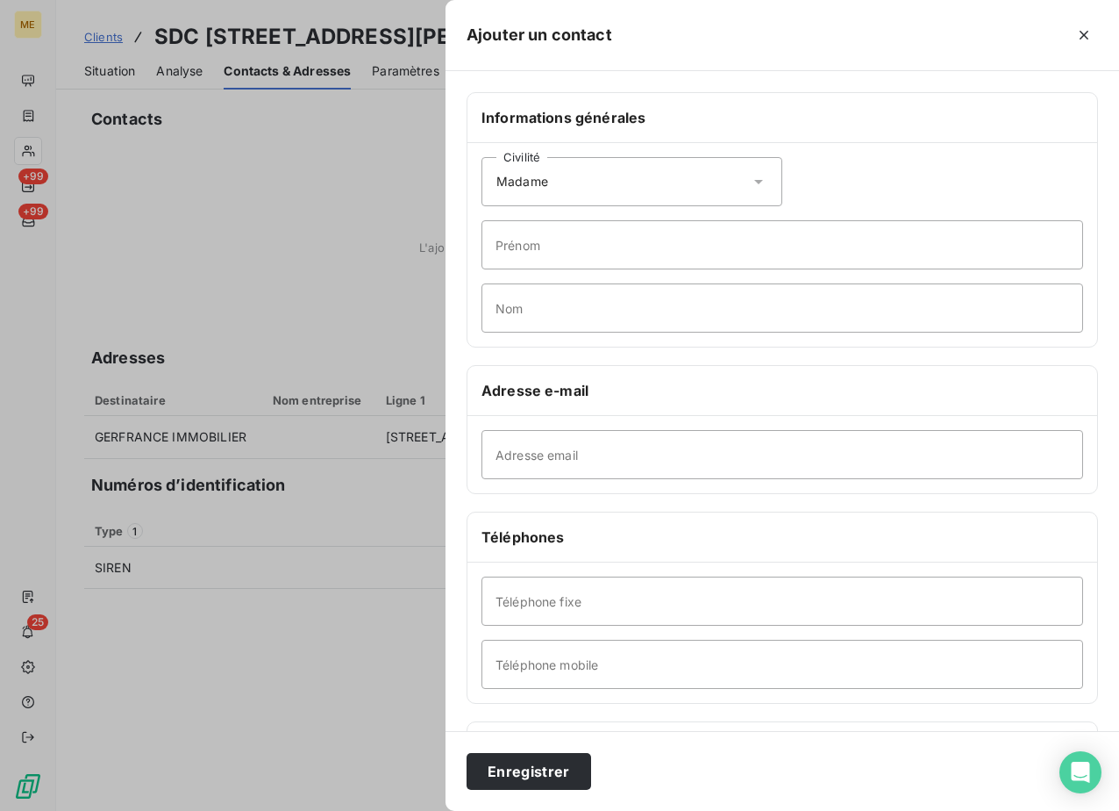
click at [575, 177] on div "Civilité Madame" at bounding box center [632, 181] width 301 height 49
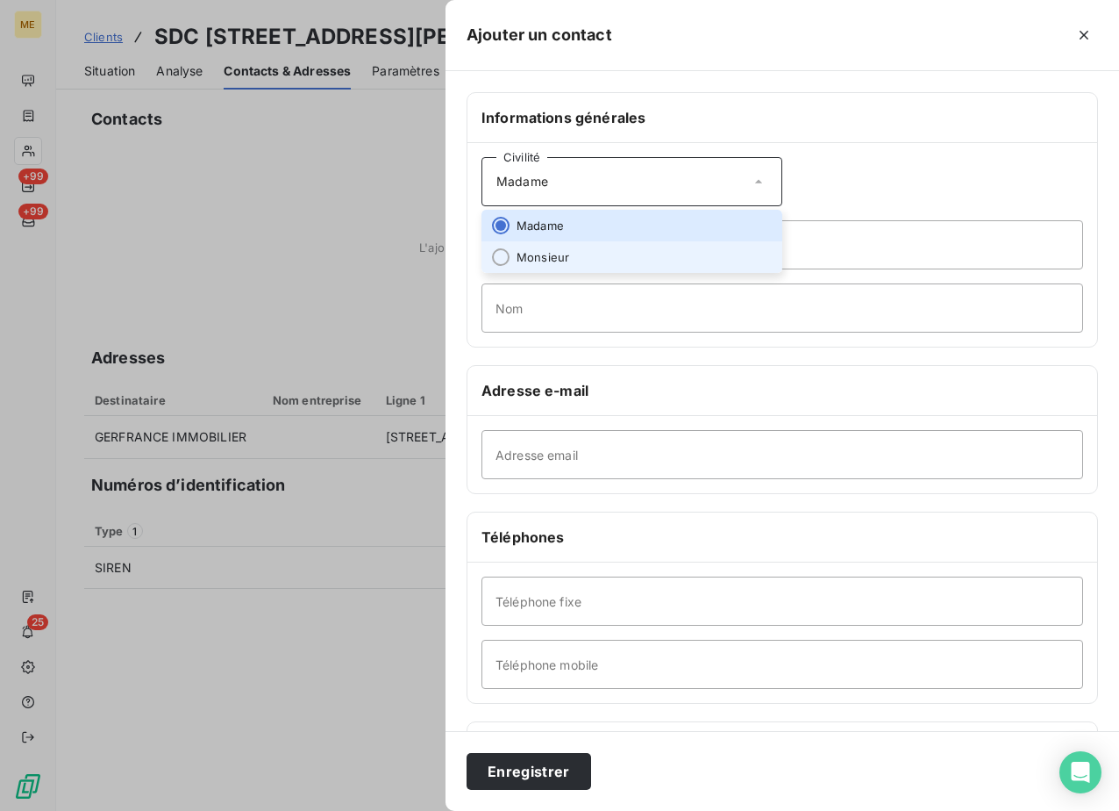
click at [544, 255] on span "Monsieur" at bounding box center [543, 257] width 53 height 17
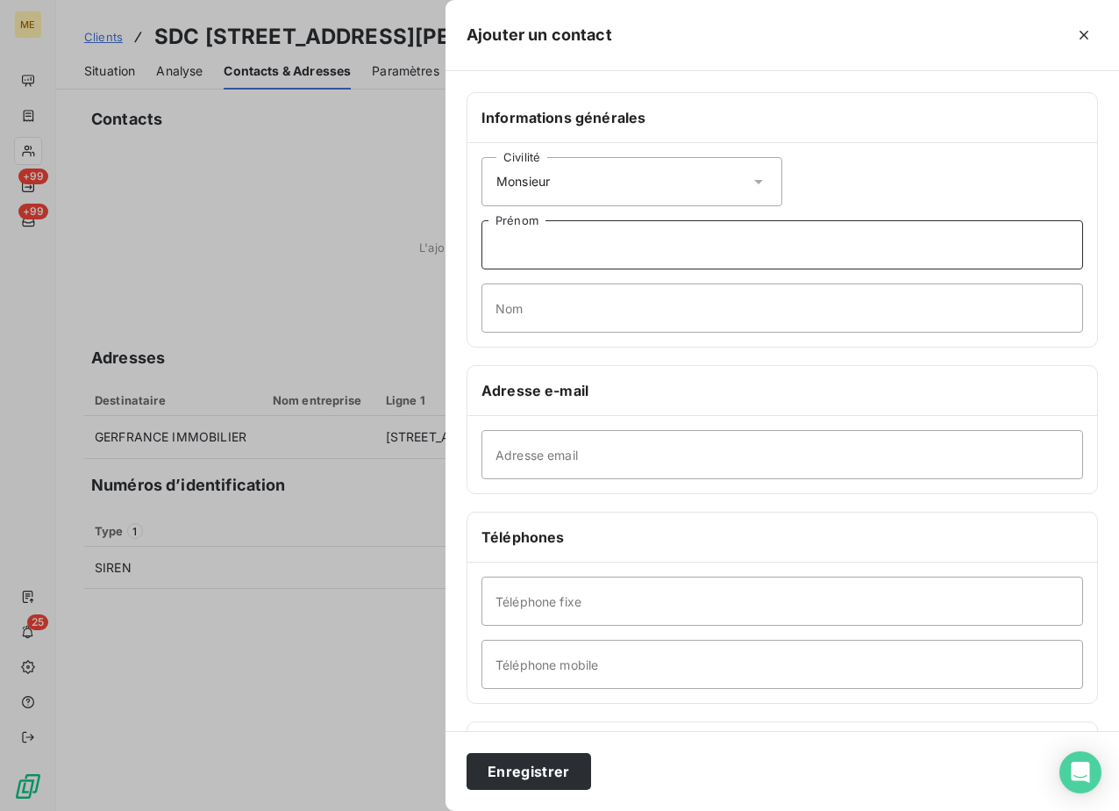
click at [574, 238] on input "Prénom" at bounding box center [783, 244] width 602 height 49
paste input "[PERSON_NAME][EMAIL_ADDRESS][DOMAIN_NAME] [PERSON_NAME] 0766015873"
click at [719, 246] on input "[PERSON_NAME][EMAIL_ADDRESS][DOMAIN_NAME] [PERSON_NAME] 0766015873" at bounding box center [783, 244] width 602 height 49
type input "[PERSON_NAME][EMAIL_ADDRESS][DOMAIN_NAME] [PERSON_NAME] 0766015873"
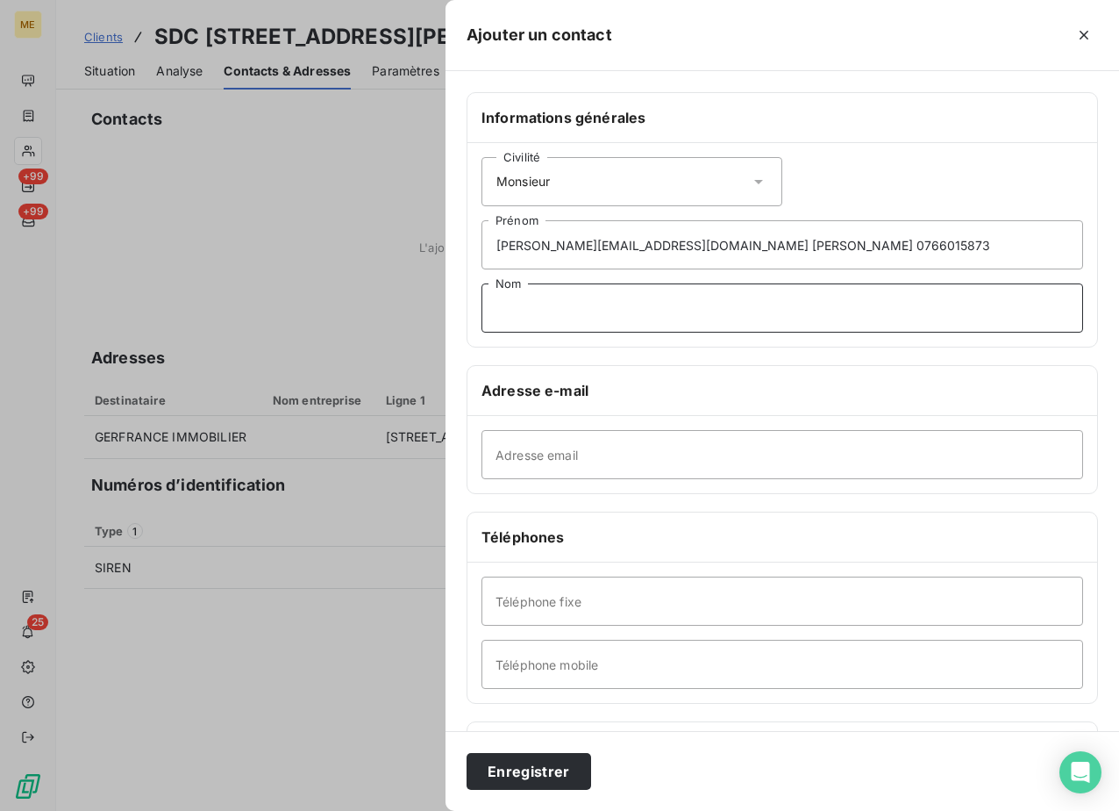
click at [634, 309] on input "Nom" at bounding box center [783, 307] width 602 height 49
paste input "[PERSON_NAME]"
type input "[PERSON_NAME]"
click at [732, 245] on input "[PERSON_NAME][EMAIL_ADDRESS][DOMAIN_NAME] [PERSON_NAME] 0766015873" at bounding box center [783, 244] width 602 height 49
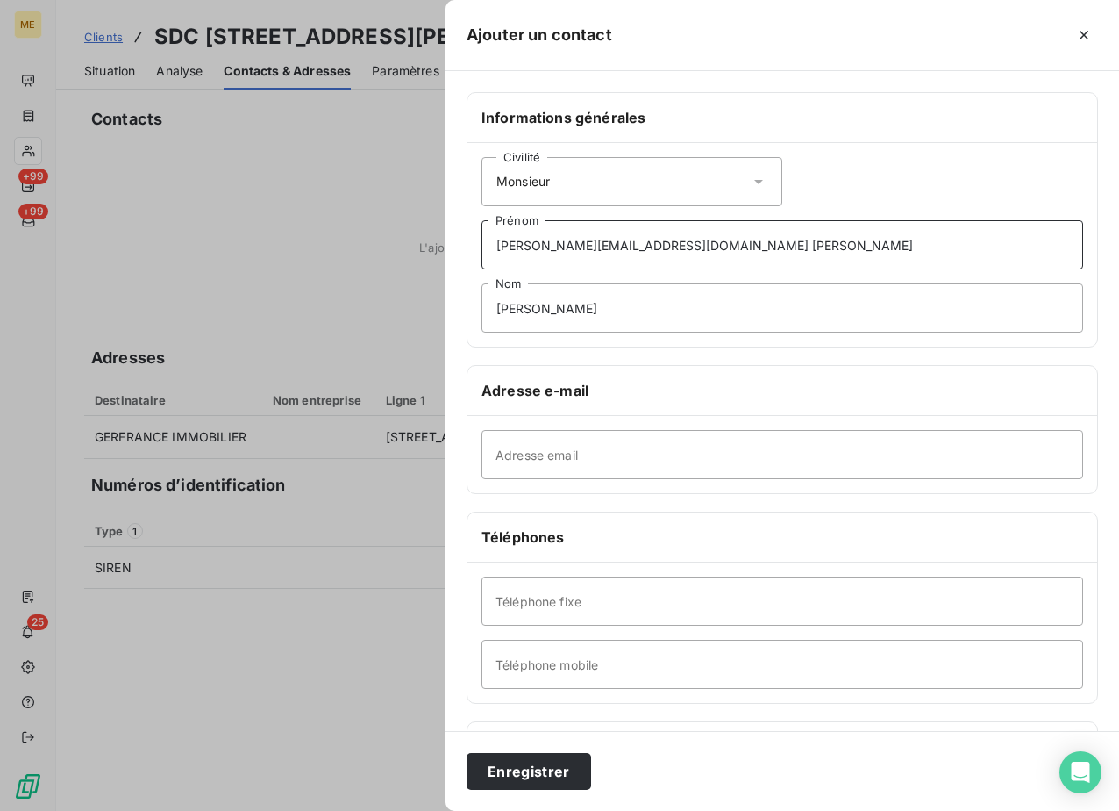
type input "[PERSON_NAME][EMAIL_ADDRESS][DOMAIN_NAME] [PERSON_NAME]"
click at [580, 653] on input "Téléphone mobile" at bounding box center [783, 663] width 602 height 49
paste input "0766015873"
type input "0766015873"
drag, startPoint x: 648, startPoint y: 245, endPoint x: 366, endPoint y: 245, distance: 282.5
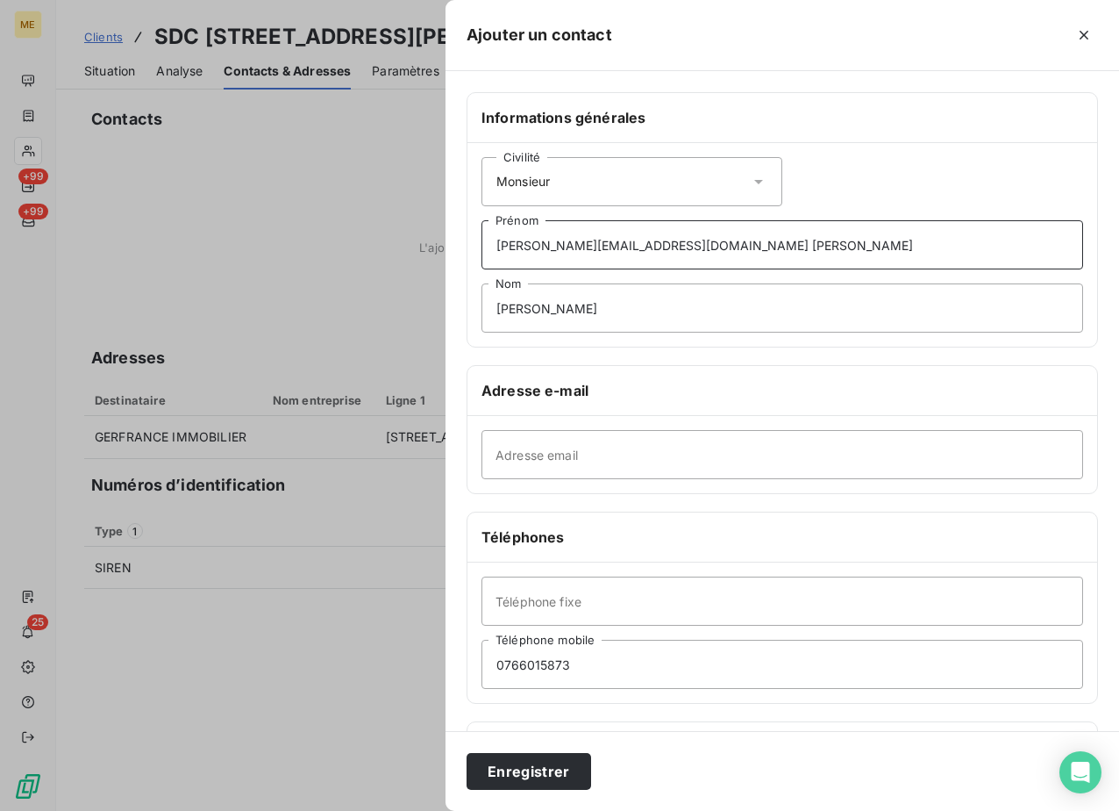
click at [366, 810] on div "Ajouter un contact Informations générales Civilité Monsieur [PERSON_NAME][EMAIL…" at bounding box center [559, 811] width 1119 height 0
type input "[PERSON_NAME]"
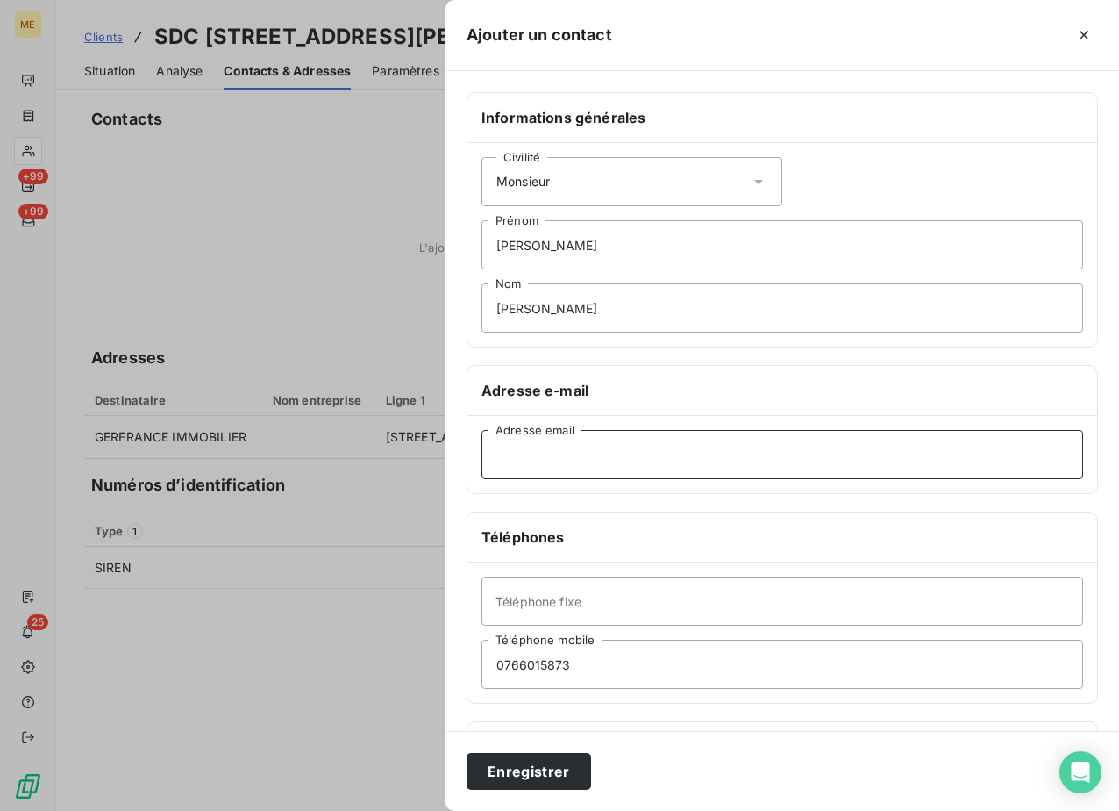
click at [618, 470] on input "Adresse email" at bounding box center [783, 454] width 602 height 49
paste input "[PERSON_NAME][EMAIL_ADDRESS][DOMAIN_NAME]"
type input "[PERSON_NAME][EMAIL_ADDRESS][DOMAIN_NAME]"
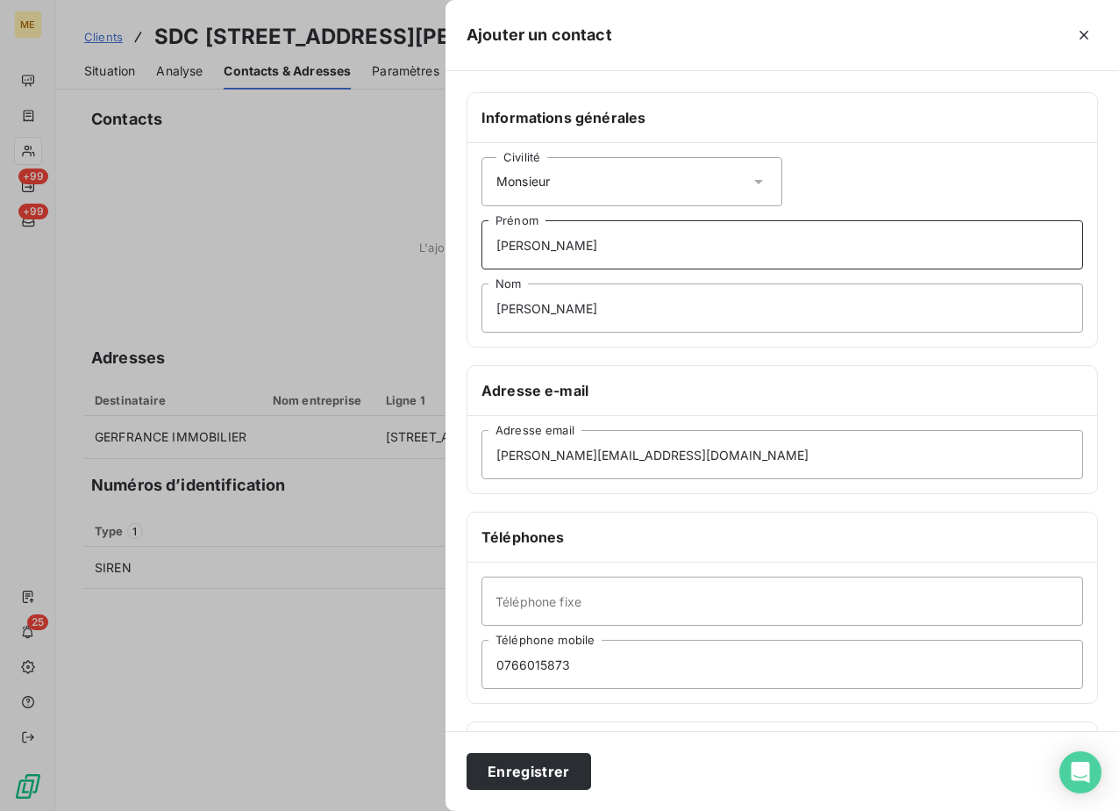
click at [631, 254] on input "[PERSON_NAME]" at bounding box center [783, 244] width 602 height 49
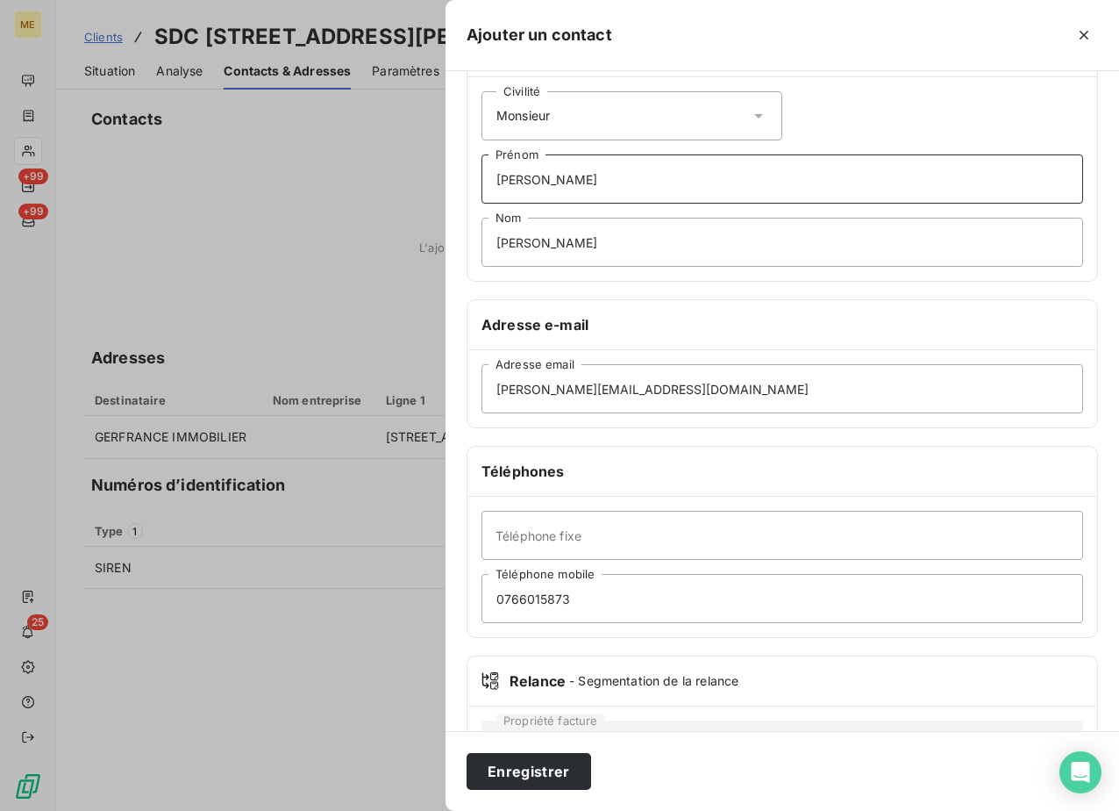
scroll to position [140, 0]
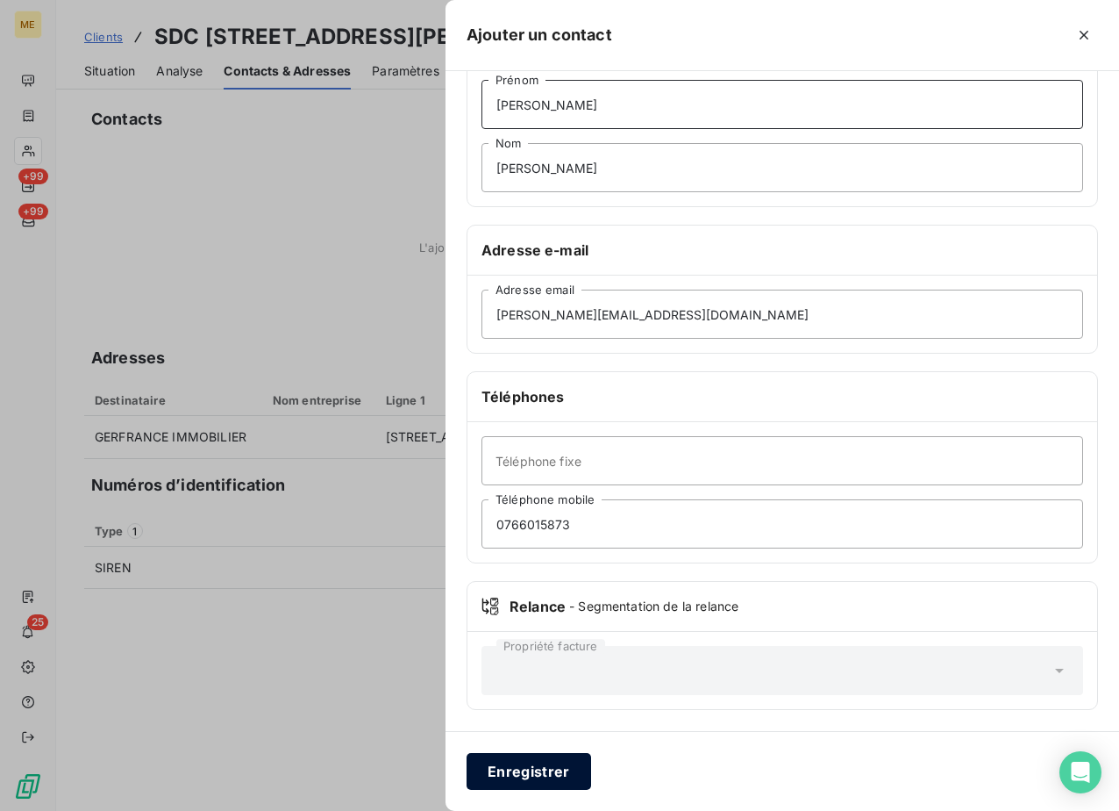
type input "[PERSON_NAME]"
click at [568, 757] on button "Enregistrer" at bounding box center [529, 771] width 125 height 37
